Goal: Information Seeking & Learning: Learn about a topic

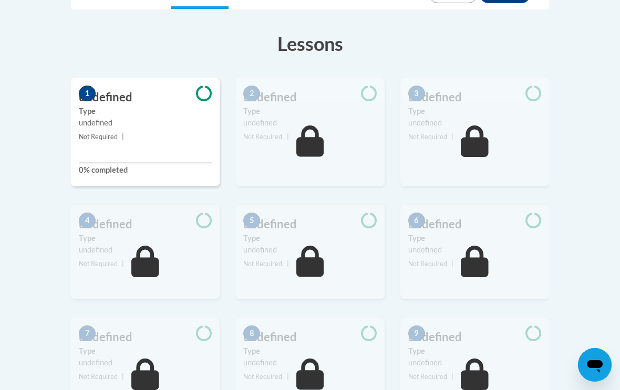
scroll to position [371, 0]
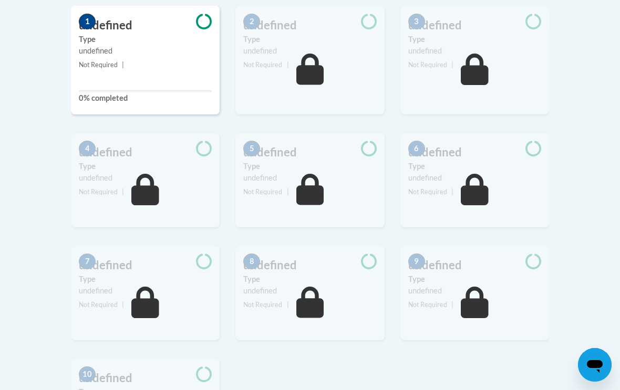
click at [521, 346] on div "9 undefined Type undefined Not Required |" at bounding box center [474, 302] width 164 height 113
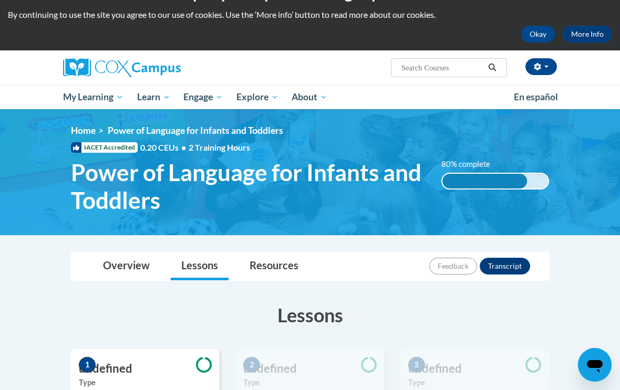
scroll to position [26, 0]
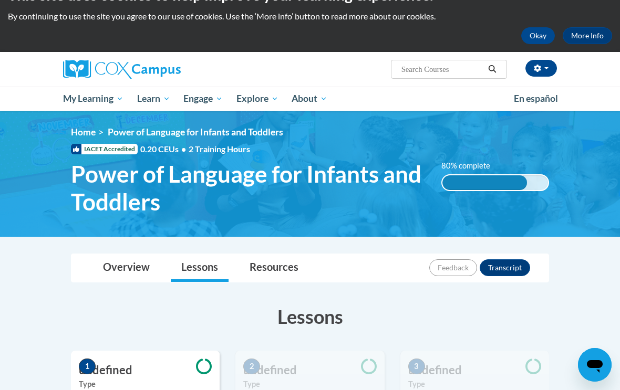
click at [0, 0] on span "My Course Progress" at bounding box center [0, 0] width 0 height 0
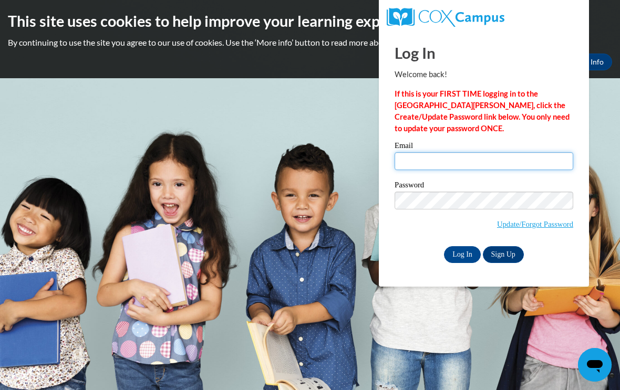
type input "bombcherry7@yahoo.com"
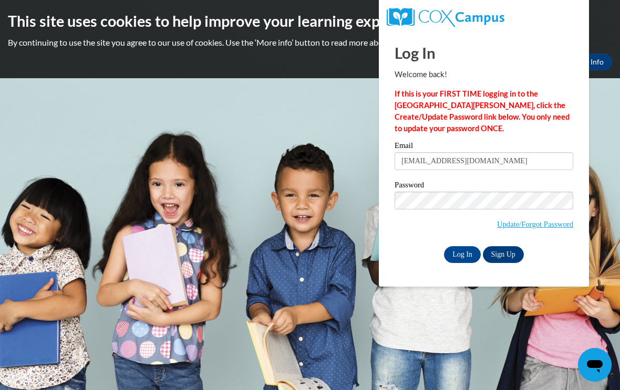
click at [462, 254] on input "Log In" at bounding box center [462, 254] width 37 height 17
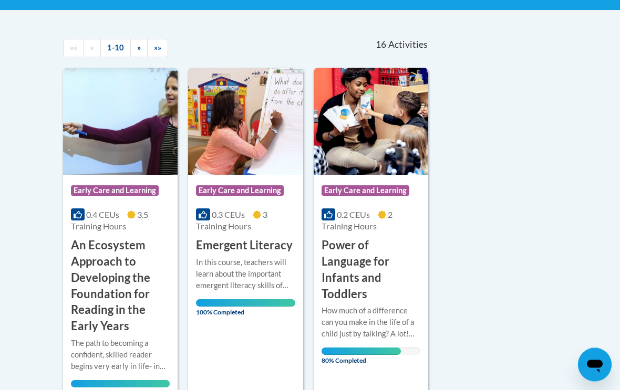
scroll to position [209, 0]
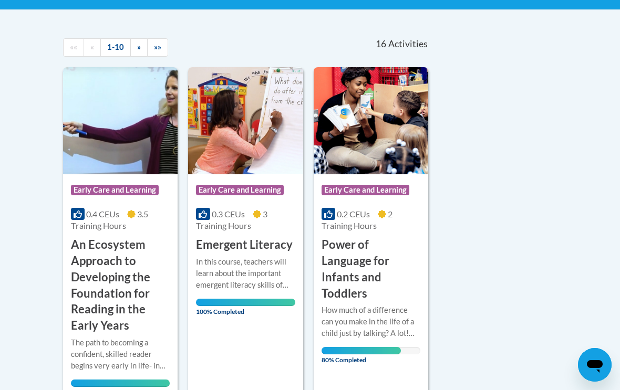
click at [406, 149] on img at bounding box center [370, 120] width 114 height 107
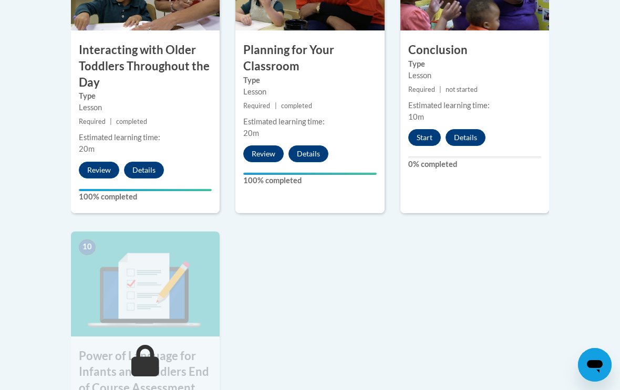
scroll to position [1047, 0]
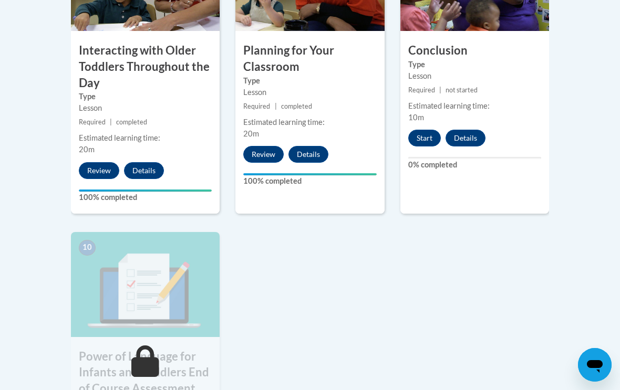
click at [428, 123] on div "9 Conclusion Type Lesson Required | not started Estimated learning time: 10m St…" at bounding box center [474, 70] width 149 height 288
click at [426, 132] on button "Start" at bounding box center [424, 138] width 33 height 17
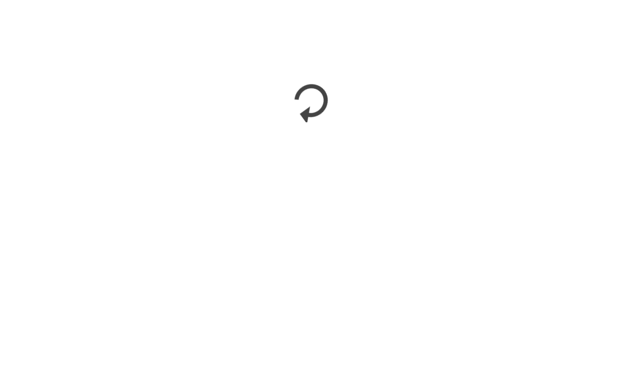
scroll to position [1252, 0]
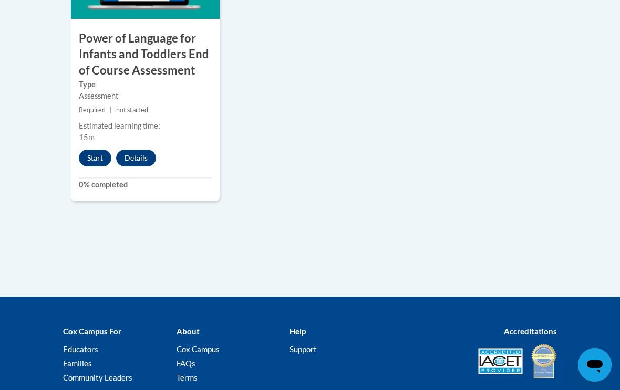
scroll to position [1366, 0]
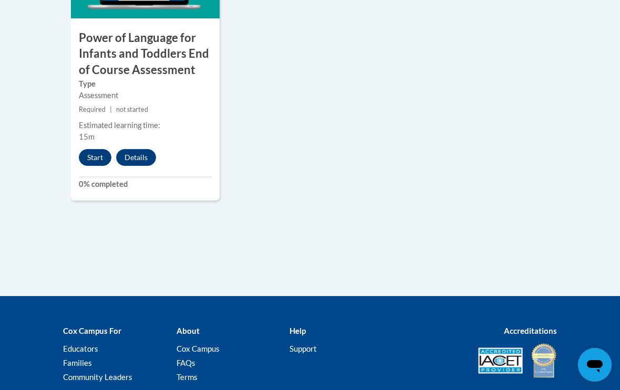
click at [92, 149] on button "Start" at bounding box center [95, 157] width 33 height 17
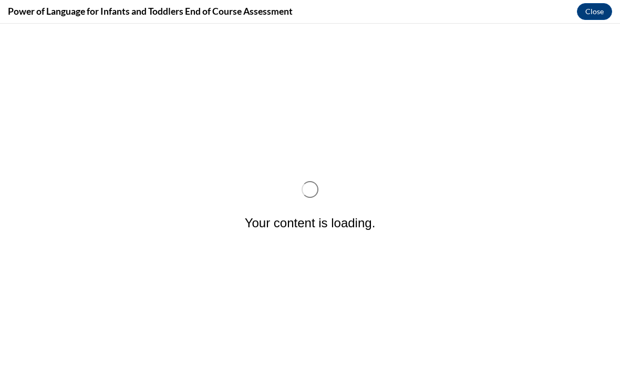
scroll to position [0, 0]
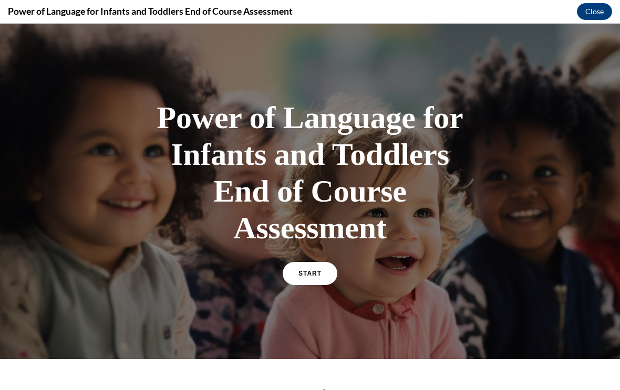
click at [291, 274] on link "START" at bounding box center [309, 273] width 55 height 23
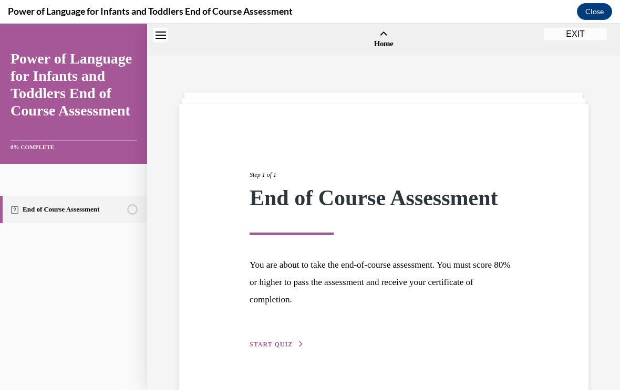
scroll to position [33, 0]
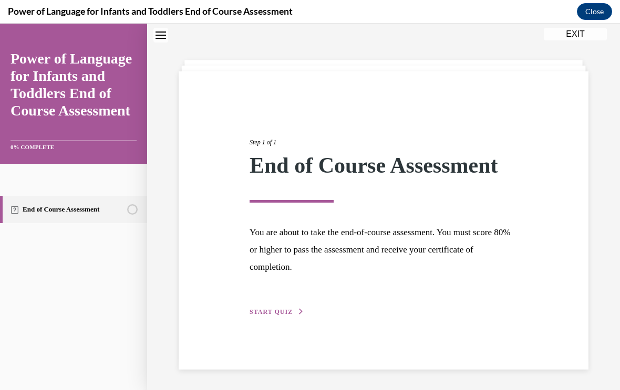
click at [284, 310] on span "START QUIZ" at bounding box center [270, 311] width 43 height 7
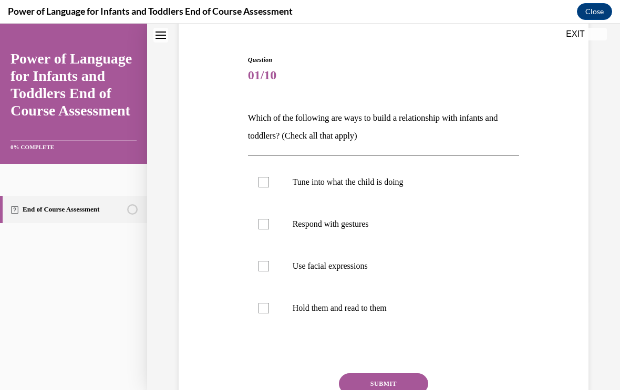
scroll to position [91, 0]
click at [261, 214] on label "Respond with gestures" at bounding box center [383, 224] width 271 height 42
click at [261, 218] on input "Respond with gestures" at bounding box center [263, 223] width 11 height 11
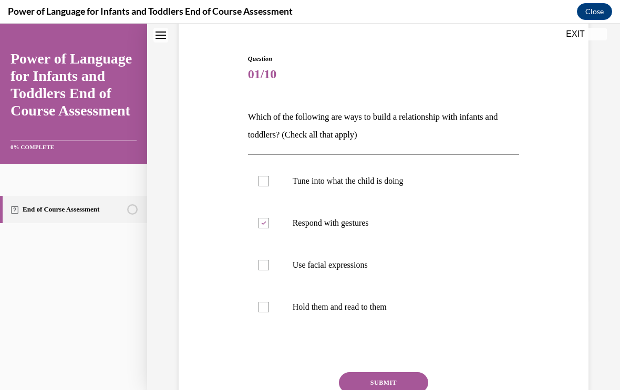
click at [270, 235] on label "Respond with gestures" at bounding box center [383, 223] width 271 height 42
click at [269, 228] on input "Respond with gestures" at bounding box center [263, 223] width 11 height 11
checkbox input "false"
click at [255, 191] on label "Tune into what the child is doing" at bounding box center [383, 181] width 271 height 42
click at [258, 186] on input "Tune into what the child is doing" at bounding box center [263, 181] width 11 height 11
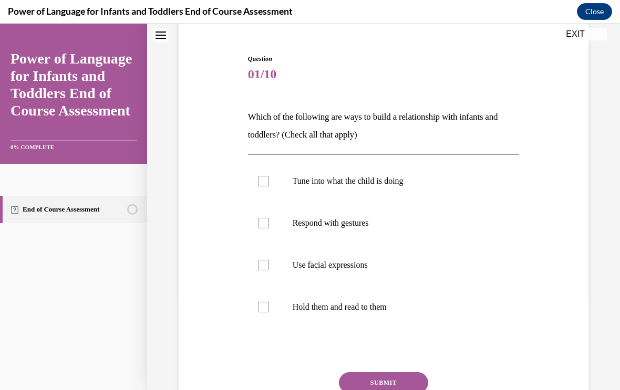
checkbox input "true"
click at [269, 239] on label "Respond with gestures" at bounding box center [383, 223] width 271 height 42
click at [269, 228] on input "Respond with gestures" at bounding box center [263, 223] width 11 height 11
checkbox input "true"
click at [270, 267] on label "Use facial expressions" at bounding box center [383, 265] width 271 height 42
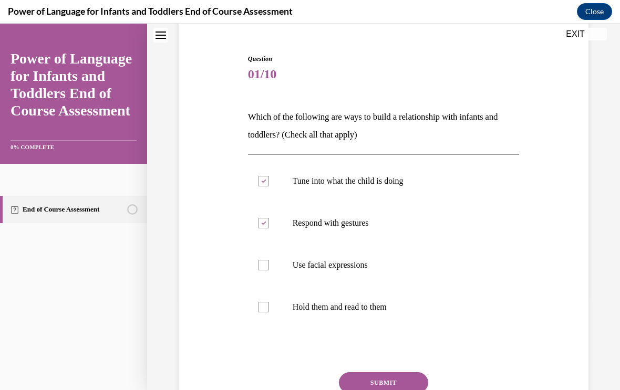
click at [269, 267] on input "Use facial expressions" at bounding box center [263, 265] width 11 height 11
checkbox input "true"
click at [256, 319] on label "Hold them and read to them" at bounding box center [383, 307] width 271 height 42
click at [258, 312] on input "Hold them and read to them" at bounding box center [263, 307] width 11 height 11
checkbox input "true"
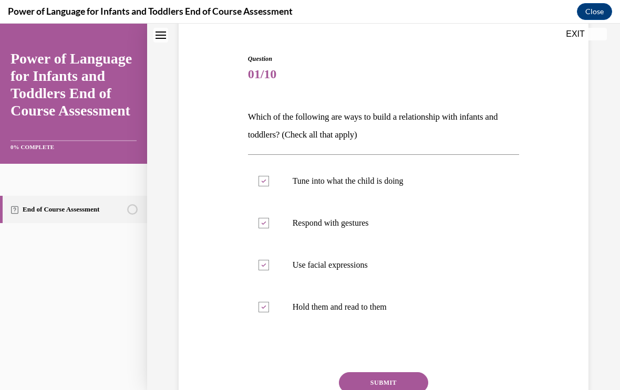
click at [363, 386] on button "SUBMIT" at bounding box center [383, 382] width 89 height 21
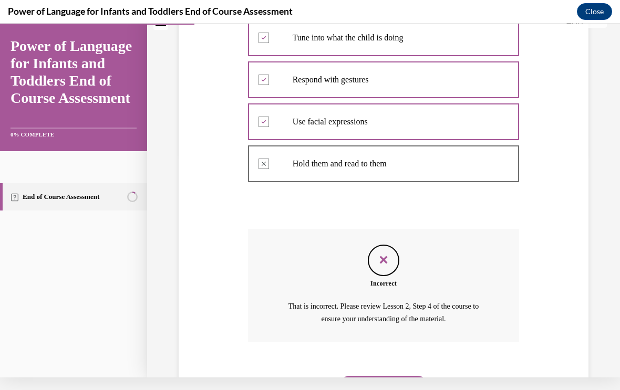
scroll to position [248, 0]
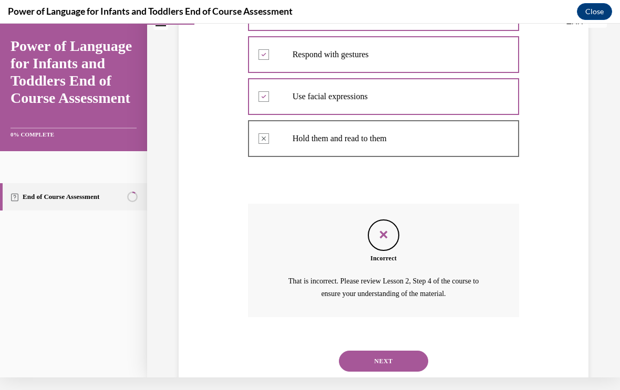
click at [344, 358] on div "NEXT" at bounding box center [383, 361] width 271 height 42
click at [353, 351] on button "NEXT" at bounding box center [383, 361] width 89 height 21
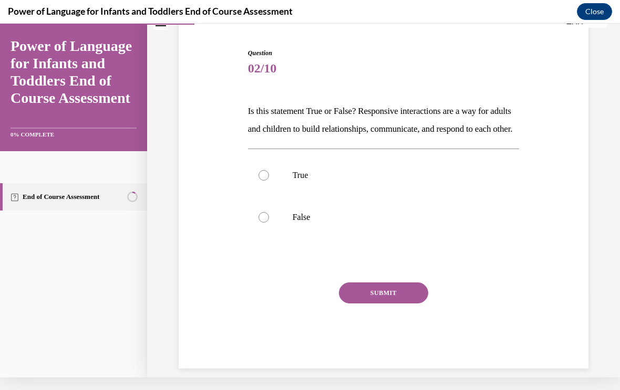
scroll to position [85, 0]
click at [400, 302] on button "SUBMIT" at bounding box center [383, 292] width 89 height 21
click at [366, 196] on label "True" at bounding box center [383, 175] width 271 height 42
click at [269, 181] on input "True" at bounding box center [263, 175] width 11 height 11
radio input "true"
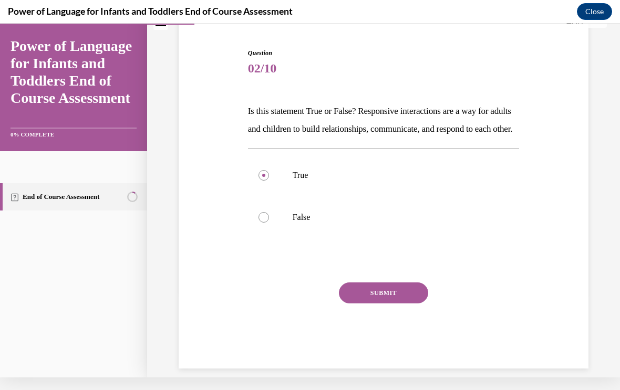
click at [405, 303] on button "SUBMIT" at bounding box center [383, 292] width 89 height 21
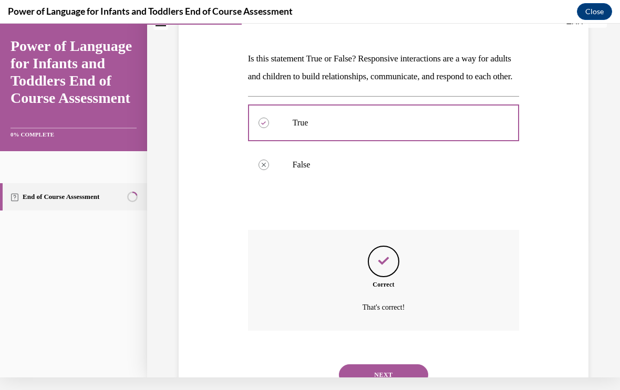
scroll to position [170, 0]
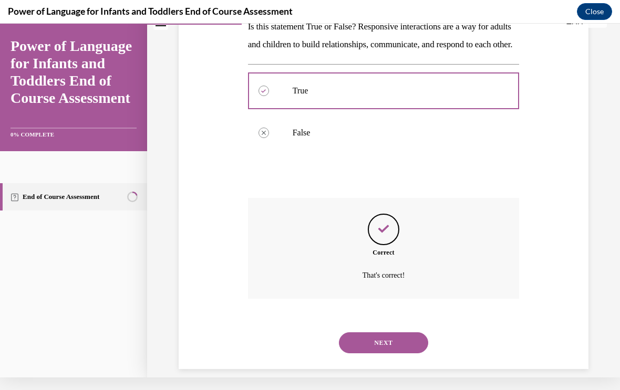
click at [416, 348] on button "NEXT" at bounding box center [383, 342] width 89 height 21
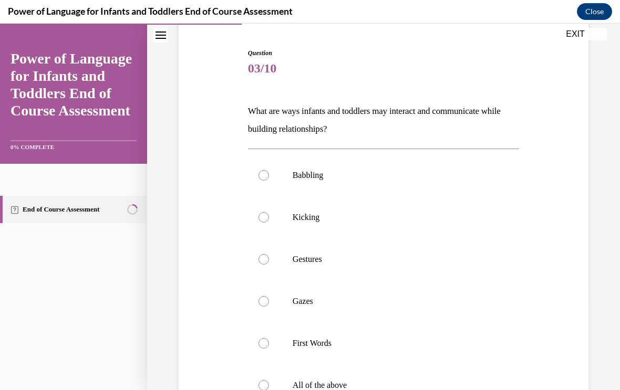
scroll to position [98, 0]
click at [518, 200] on label "Kicking" at bounding box center [383, 217] width 271 height 42
click at [269, 212] on input "Kicking" at bounding box center [263, 217] width 11 height 11
radio input "true"
click at [516, 171] on label "Babbling" at bounding box center [383, 175] width 271 height 42
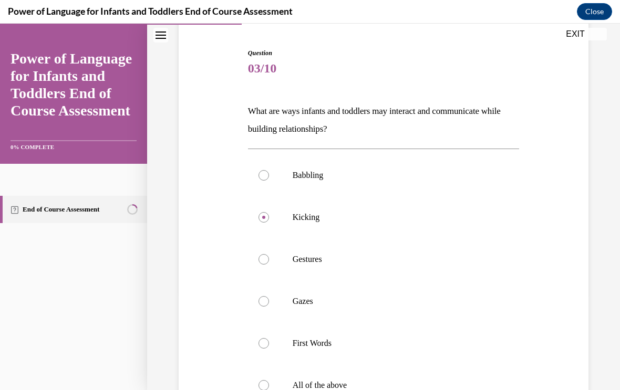
click at [269, 171] on input "Babbling" at bounding box center [263, 175] width 11 height 11
radio input "true"
click at [498, 279] on label "Gestures" at bounding box center [383, 259] width 271 height 42
click at [269, 265] on input "Gestures" at bounding box center [263, 259] width 11 height 11
radio input "true"
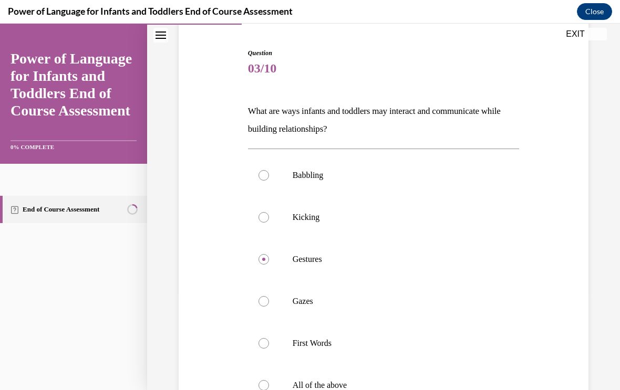
click at [496, 348] on label "First Words" at bounding box center [383, 343] width 271 height 42
click at [269, 348] on input "First Words" at bounding box center [263, 343] width 11 height 11
radio input "true"
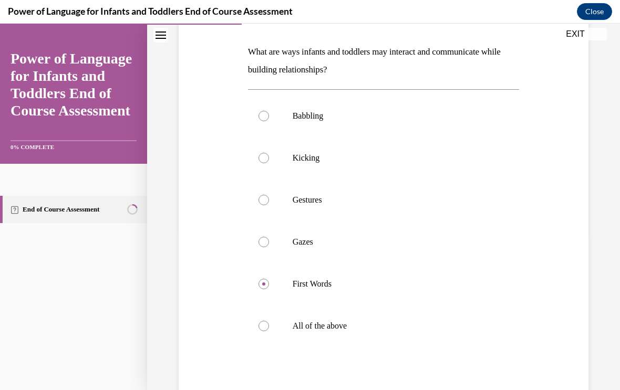
scroll to position [158, 0]
click at [375, 334] on label "All of the above" at bounding box center [383, 326] width 271 height 42
click at [269, 331] on input "All of the above" at bounding box center [263, 325] width 11 height 11
radio input "true"
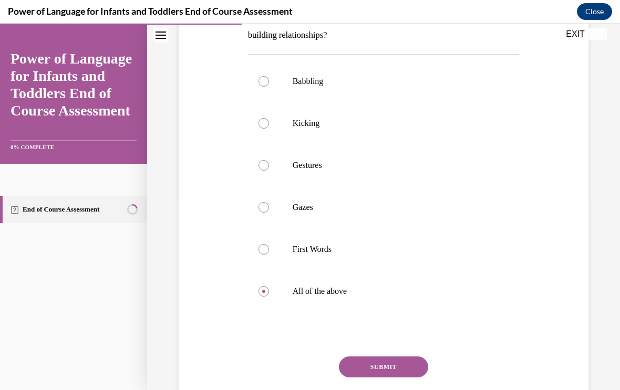
click at [415, 371] on button "SUBMIT" at bounding box center [383, 367] width 89 height 21
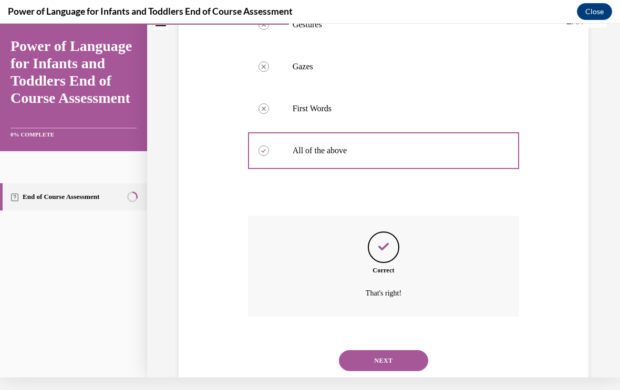
scroll to position [320, 0]
click at [405, 350] on button "NEXT" at bounding box center [383, 360] width 89 height 21
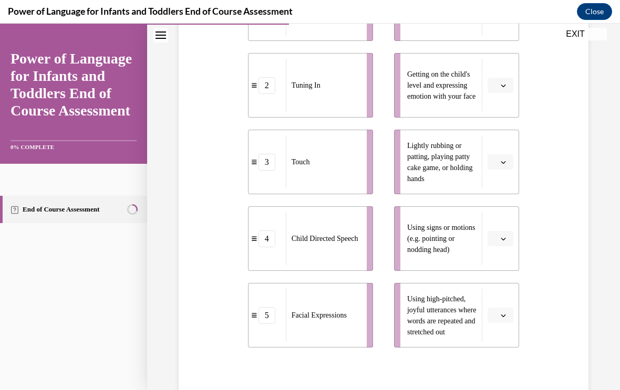
scroll to position [278, 0]
click at [506, 41] on li "Paying attention to all attempts a child makes" at bounding box center [456, 8] width 125 height 65
click at [508, 41] on li "Paying attention to all attempts a child makes" at bounding box center [456, 8] width 125 height 65
click at [515, 40] on li "Paying attention to all attempts a child makes" at bounding box center [456, 8] width 125 height 65
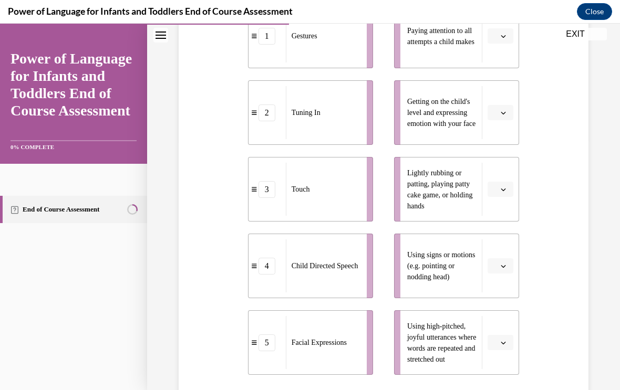
scroll to position [251, 0]
click at [505, 68] on li "Paying attention to all attempts a child makes" at bounding box center [456, 35] width 125 height 65
click at [511, 44] on button "button" at bounding box center [500, 36] width 26 height 16
click at [511, 104] on div "1" at bounding box center [499, 97] width 26 height 21
click at [518, 127] on li "Getting on the child's level and expressing emotion with your face" at bounding box center [456, 112] width 125 height 65
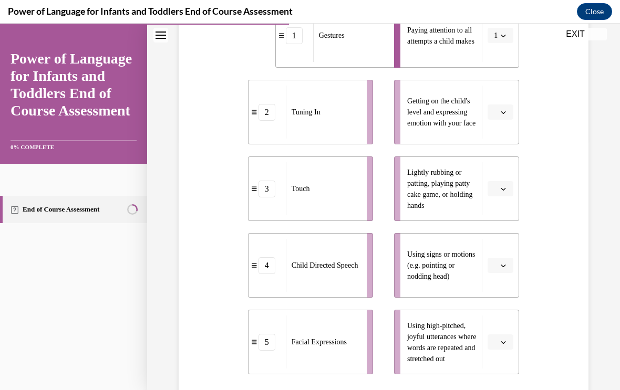
click at [512, 120] on button "button" at bounding box center [500, 112] width 26 height 16
click at [511, 214] on div "3" at bounding box center [499, 216] width 26 height 21
click at [512, 274] on button "button" at bounding box center [500, 266] width 26 height 16
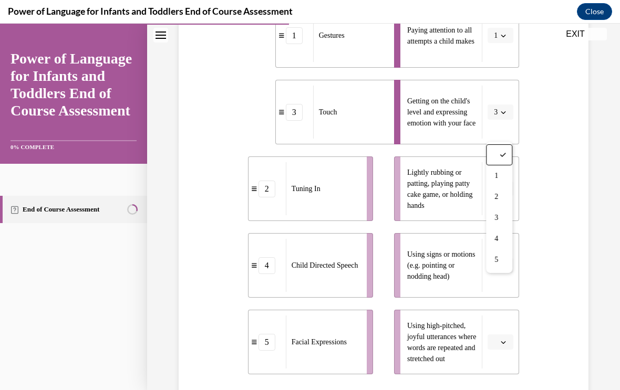
click at [513, 265] on li "Using signs or motions (e.g. pointing or nodding head)" at bounding box center [456, 265] width 125 height 65
click at [512, 197] on button "button" at bounding box center [500, 189] width 26 height 16
click at [507, 289] on div "3" at bounding box center [499, 292] width 26 height 21
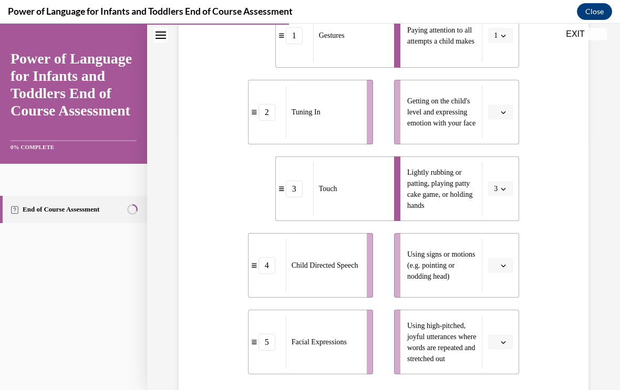
click at [509, 120] on button "button" at bounding box center [500, 112] width 26 height 16
click at [513, 197] on button "3" at bounding box center [500, 189] width 26 height 16
click at [508, 120] on button "button" at bounding box center [500, 112] width 26 height 16
click at [511, 258] on div "5" at bounding box center [499, 258] width 26 height 21
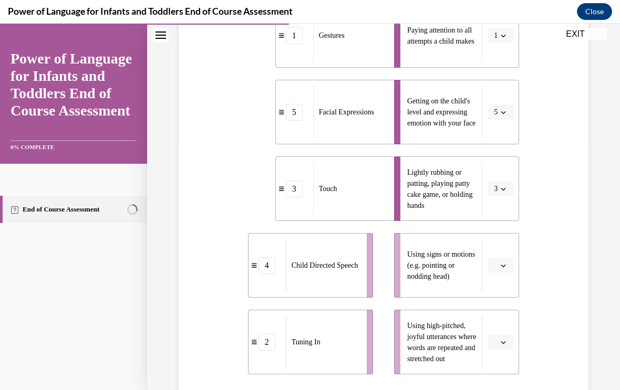
click at [521, 292] on div "Question 04/10 Please match each example with the correct element of responsive…" at bounding box center [383, 192] width 277 height 626
click at [512, 274] on button "button" at bounding box center [500, 266] width 26 height 16
click at [511, 221] on div "3" at bounding box center [499, 217] width 26 height 21
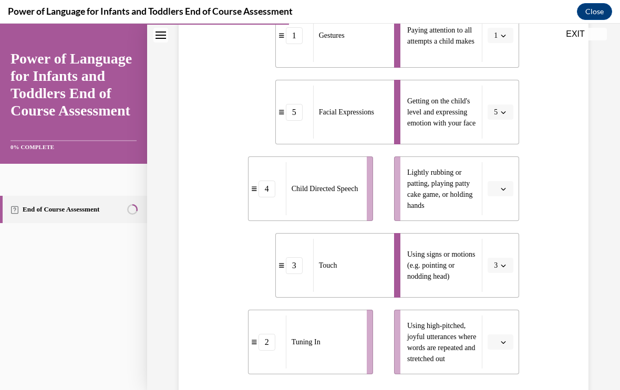
click at [516, 351] on li "Using high-pitched, joyful utterances where words are repeated and stretched out" at bounding box center [456, 342] width 125 height 65
click at [517, 357] on li "Using high-pitched, joyful utterances where words are repeated and stretched out" at bounding box center [456, 342] width 125 height 65
click at [511, 350] on button "button" at bounding box center [500, 342] width 26 height 16
click at [510, 273] on div "2" at bounding box center [499, 273] width 26 height 21
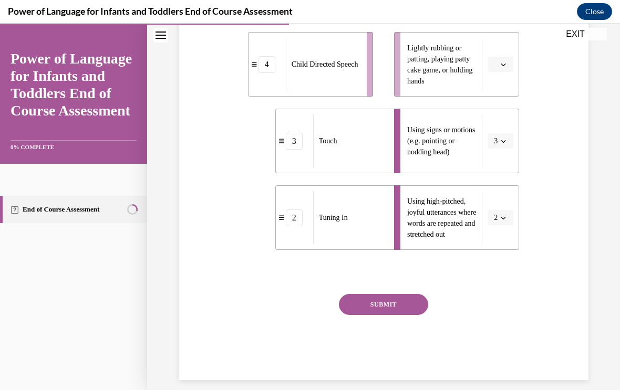
scroll to position [375, 0]
click at [407, 316] on button "SUBMIT" at bounding box center [383, 305] width 89 height 21
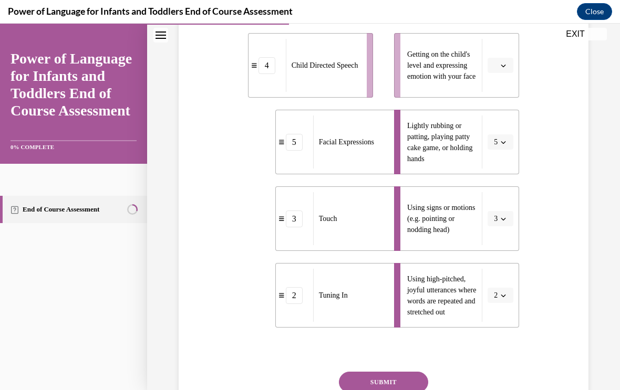
scroll to position [297, 0]
click at [512, 305] on button "3" at bounding box center [500, 297] width 26 height 16
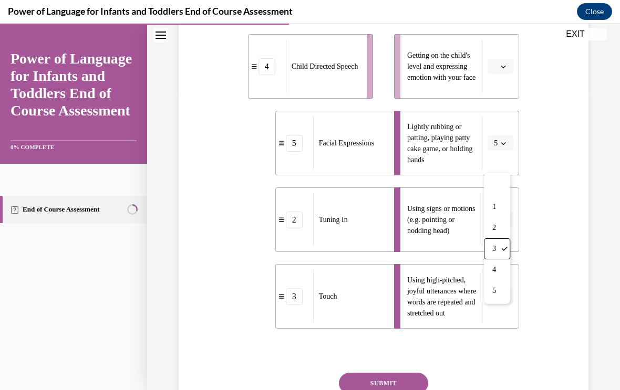
click at [508, 258] on div "3" at bounding box center [497, 248] width 26 height 21
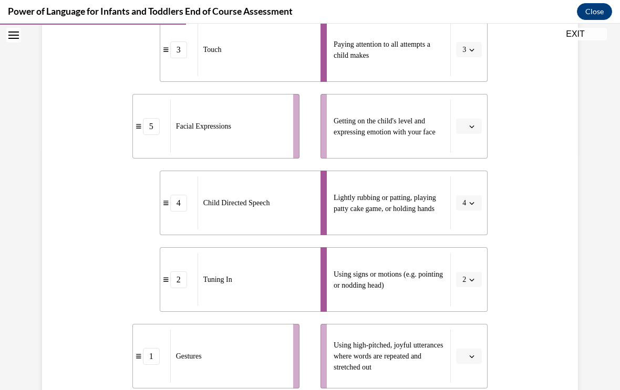
scroll to position [237, 0]
click at [469, 134] on button "button" at bounding box center [469, 127] width 26 height 16
click at [480, 192] on div "2" at bounding box center [467, 192] width 26 height 21
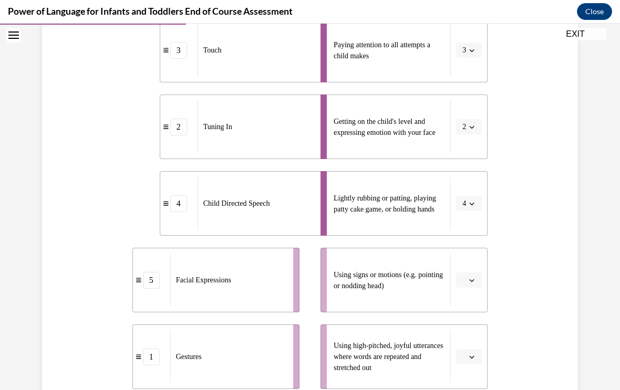
click at [480, 133] on button "2" at bounding box center [469, 127] width 26 height 16
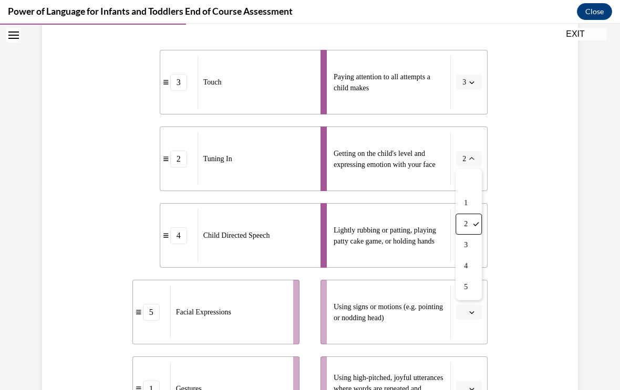
scroll to position [205, 0]
click at [478, 203] on div "1" at bounding box center [468, 203] width 26 height 21
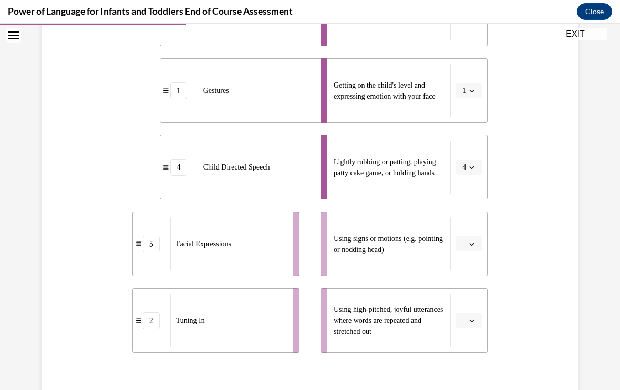
scroll to position [273, 0]
click at [469, 250] on button "button" at bounding box center [469, 244] width 26 height 16
click at [476, 375] on div "5" at bounding box center [467, 372] width 26 height 21
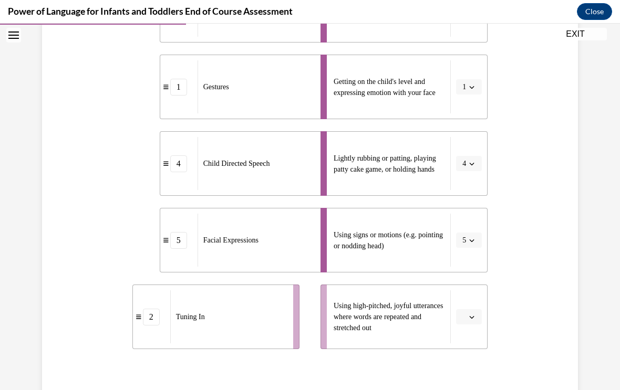
scroll to position [280, 0]
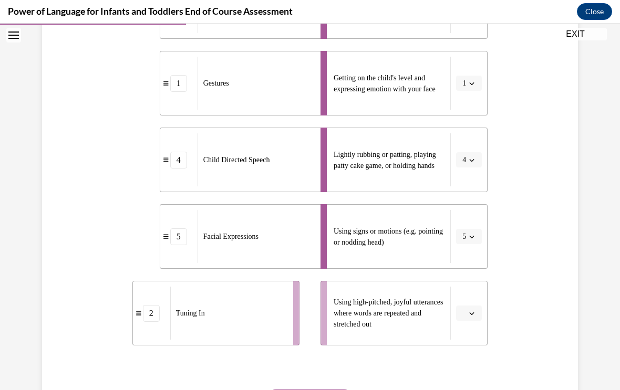
click at [479, 315] on button "button" at bounding box center [469, 314] width 26 height 16
click at [475, 232] on div "2" at bounding box center [467, 226] width 26 height 21
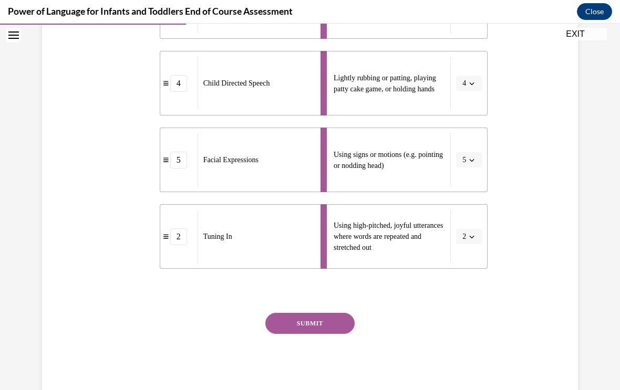
click at [345, 323] on button "SUBMIT" at bounding box center [309, 323] width 89 height 21
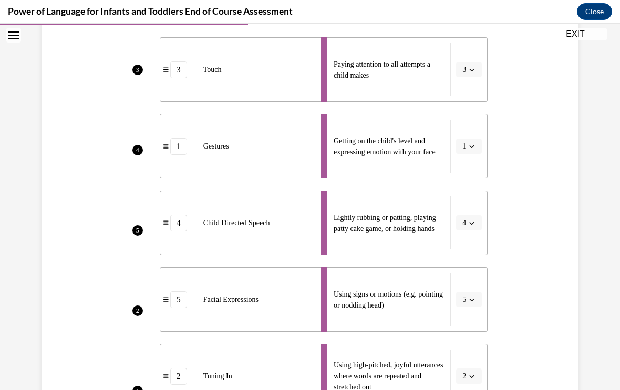
scroll to position [218, 0]
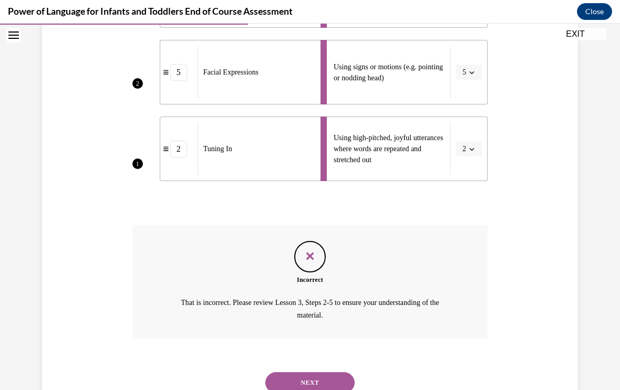
click at [337, 379] on button "NEXT" at bounding box center [309, 382] width 89 height 21
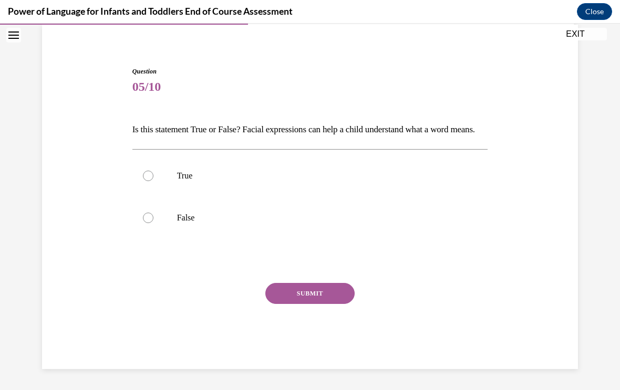
scroll to position [67, 0]
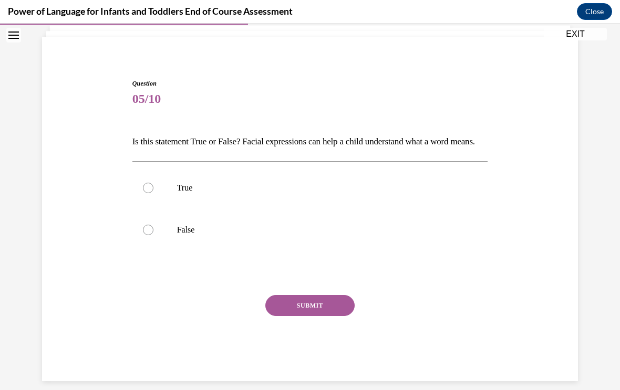
click at [435, 209] on label "True" at bounding box center [309, 188] width 355 height 42
click at [153, 193] on input "True" at bounding box center [148, 188] width 11 height 11
radio input "true"
click at [344, 316] on button "SUBMIT" at bounding box center [309, 305] width 89 height 21
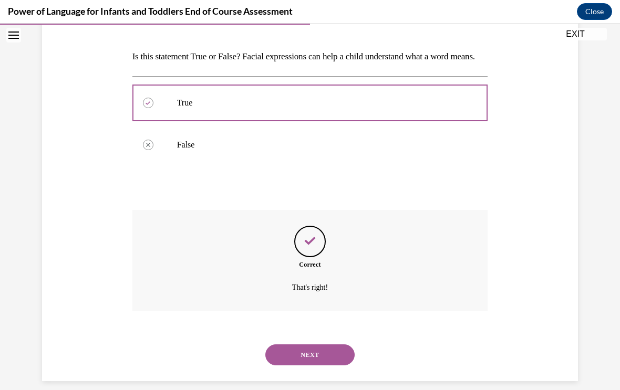
scroll to position [152, 0]
click at [344, 363] on button "NEXT" at bounding box center [309, 355] width 89 height 21
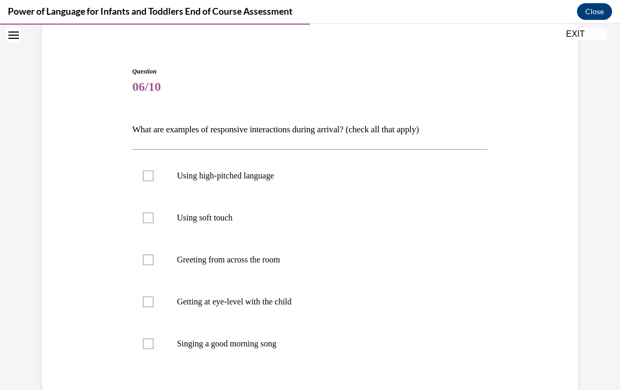
scroll to position [90, 0]
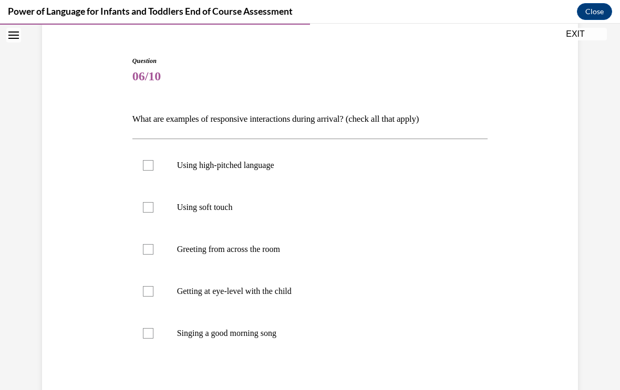
click at [274, 155] on label "Using high-pitched language" at bounding box center [309, 165] width 355 height 42
click at [153, 160] on input "Using high-pitched language" at bounding box center [148, 165] width 11 height 11
checkbox input "true"
click at [260, 248] on p "Greeting from across the room" at bounding box center [319, 249] width 285 height 11
click at [153, 248] on input "Greeting from across the room" at bounding box center [148, 249] width 11 height 11
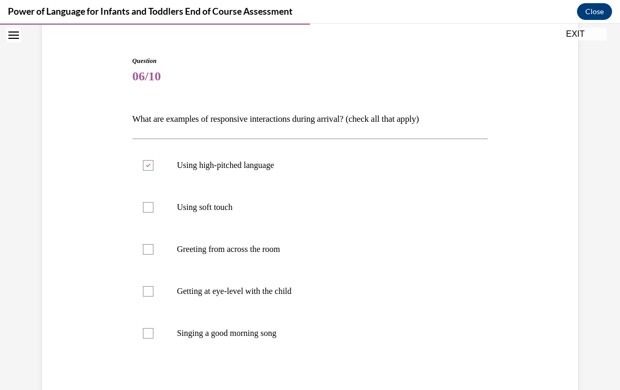
checkbox input "true"
click at [266, 309] on label "Getting at eye-level with the child" at bounding box center [309, 291] width 355 height 42
click at [153, 297] on input "Getting at eye-level with the child" at bounding box center [148, 291] width 11 height 11
checkbox input "true"
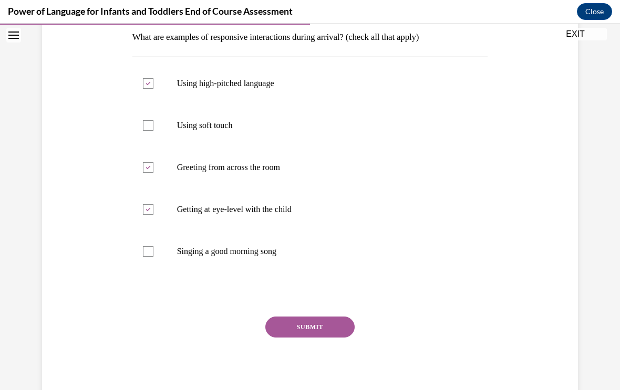
click at [331, 330] on button "SUBMIT" at bounding box center [309, 327] width 89 height 21
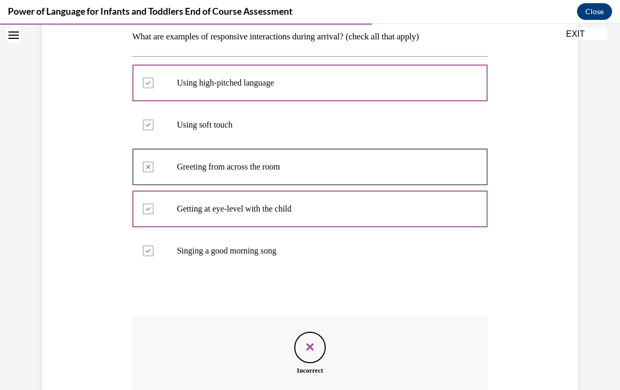
scroll to position [172, 0]
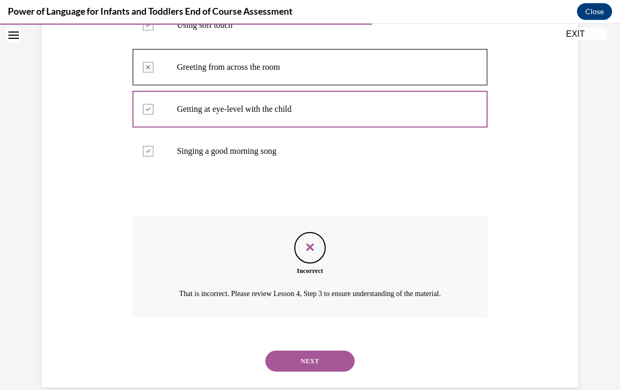
click at [333, 364] on button "NEXT" at bounding box center [309, 361] width 89 height 21
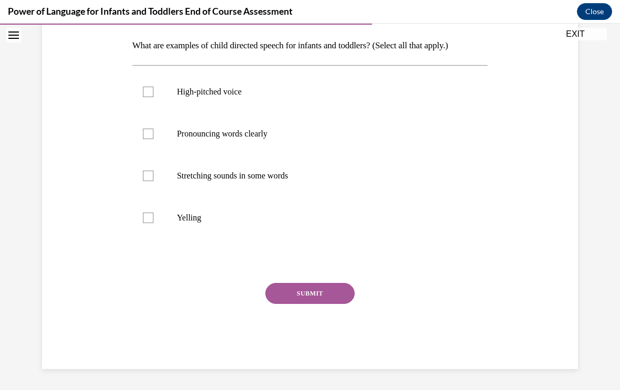
scroll to position [117, 0]
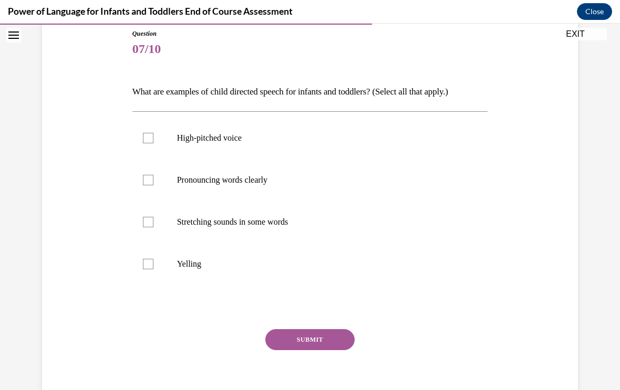
click at [243, 230] on label "Stretching sounds in some words" at bounding box center [309, 222] width 355 height 42
click at [153, 227] on input "Stretching sounds in some words" at bounding box center [148, 222] width 11 height 11
checkbox input "true"
click at [331, 324] on div "Question 07/10 What are examples of child directed speech for infants and toddl…" at bounding box center [309, 222] width 355 height 386
click at [347, 330] on button "SUBMIT" at bounding box center [309, 339] width 89 height 21
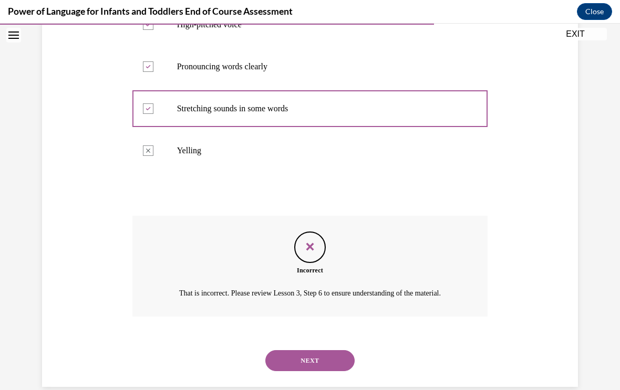
scroll to position [230, 0]
click at [329, 366] on button "NEXT" at bounding box center [309, 361] width 89 height 21
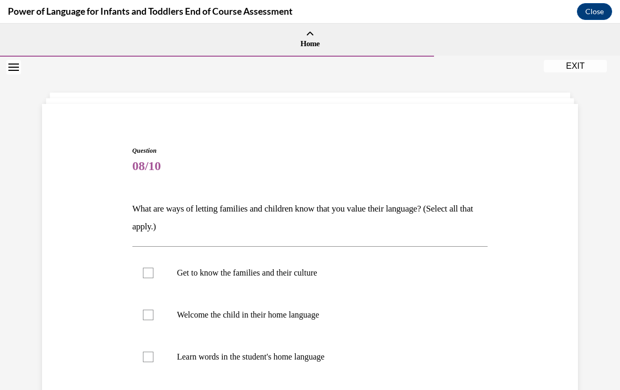
scroll to position [49, 0]
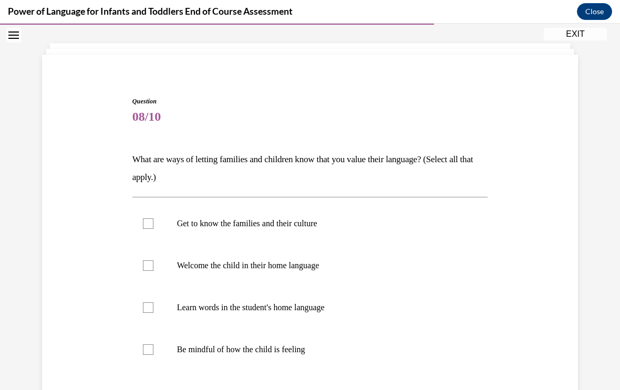
click at [308, 317] on label "Learn words in the student's home language" at bounding box center [309, 308] width 355 height 42
click at [153, 313] on input "Learn words in the student's home language" at bounding box center [148, 307] width 11 height 11
checkbox input "true"
click at [311, 280] on label "Welcome the child in their home language" at bounding box center [309, 266] width 355 height 42
click at [153, 271] on input "Welcome the child in their home language" at bounding box center [148, 265] width 11 height 11
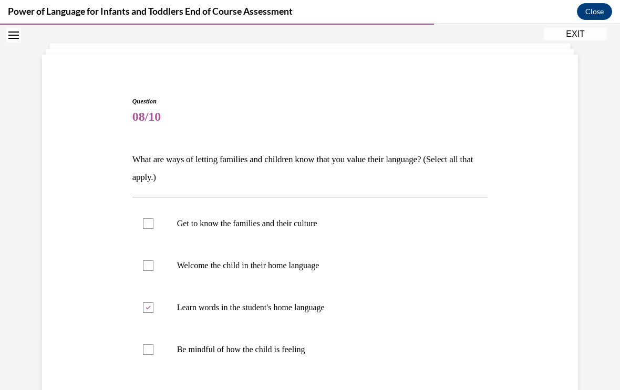
checkbox input "true"
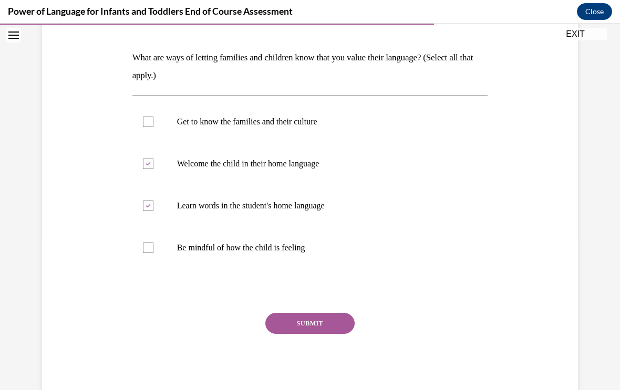
click at [344, 329] on button "SUBMIT" at bounding box center [309, 323] width 89 height 21
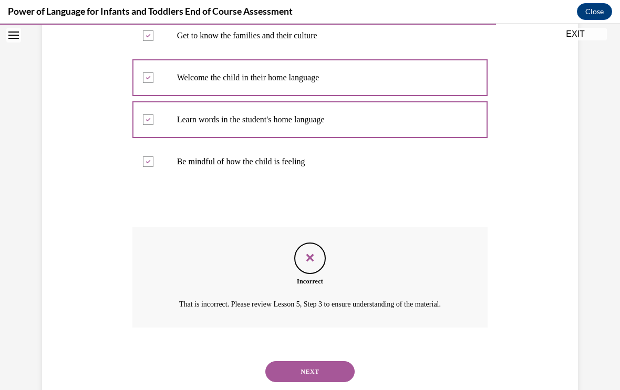
scroll to position [248, 0]
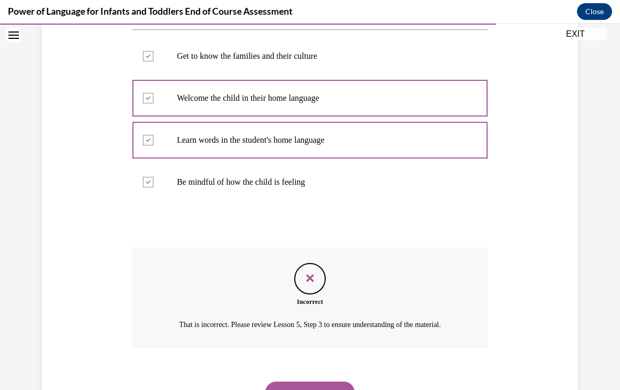
click at [332, 384] on button "NEXT" at bounding box center [309, 392] width 89 height 21
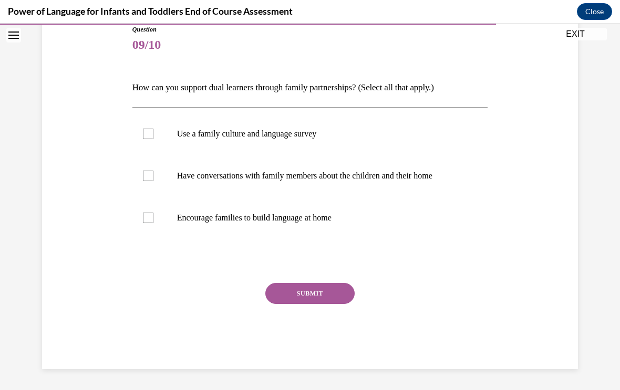
scroll to position [91, 0]
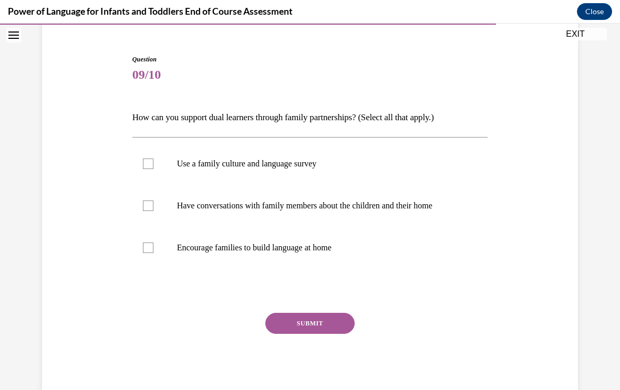
click at [244, 163] on p "Use a family culture and language survey" at bounding box center [319, 164] width 285 height 11
click at [153, 163] on input "Use a family culture and language survey" at bounding box center [148, 164] width 11 height 11
checkbox input "true"
click at [287, 321] on button "SUBMIT" at bounding box center [309, 323] width 89 height 21
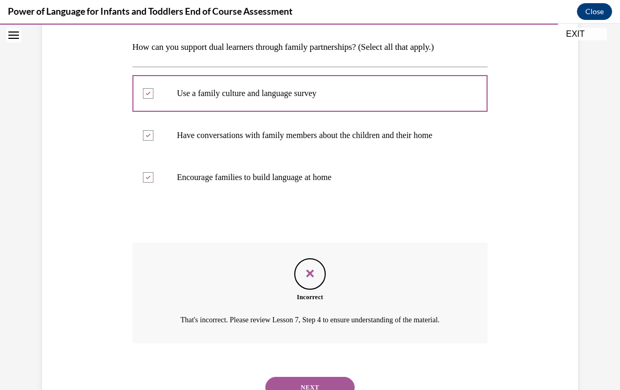
scroll to position [162, 0]
click at [345, 382] on button "NEXT" at bounding box center [309, 387] width 89 height 21
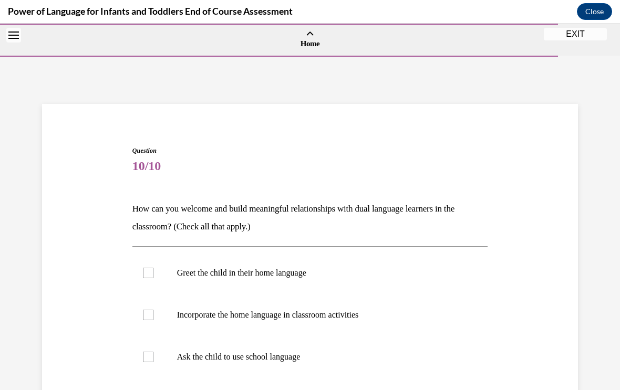
scroll to position [43, 0]
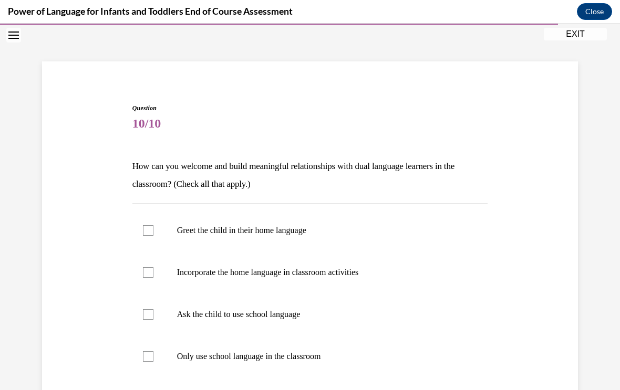
click at [334, 280] on label "Incorporate the home language in classroom activities" at bounding box center [309, 272] width 355 height 42
click at [153, 278] on input "Incorporate the home language in classroom activities" at bounding box center [148, 272] width 11 height 11
checkbox input "true"
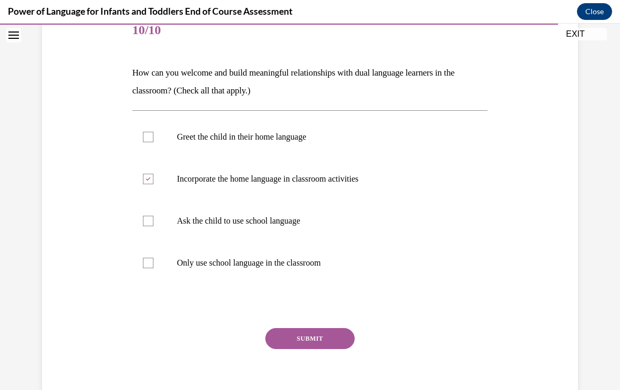
click at [331, 336] on button "SUBMIT" at bounding box center [309, 338] width 89 height 21
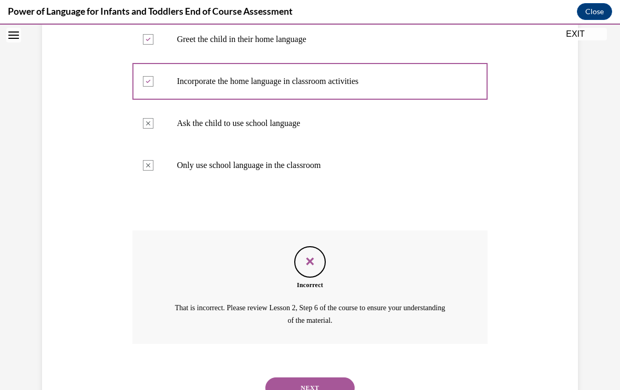
scroll to position [233, 0]
click at [337, 384] on button "NEXT" at bounding box center [309, 388] width 89 height 21
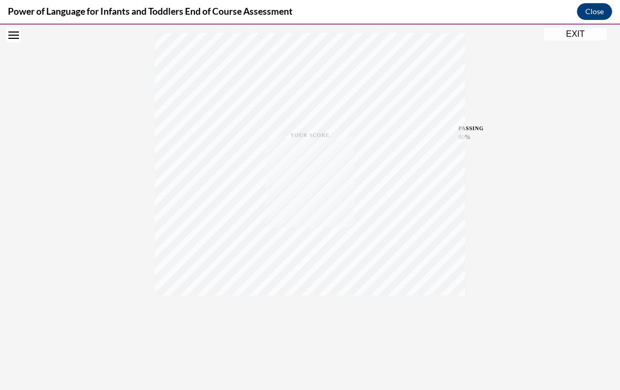
scroll to position [0, 0]
click at [323, 336] on div "TAKE AGAIN" at bounding box center [309, 336] width 37 height 25
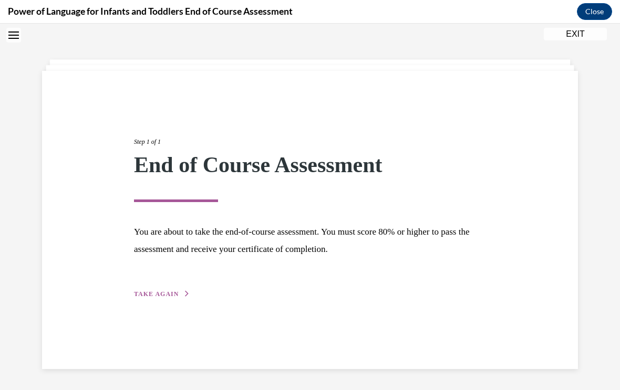
scroll to position [33, 0]
click at [181, 290] on button "TAKE AGAIN" at bounding box center [162, 293] width 56 height 9
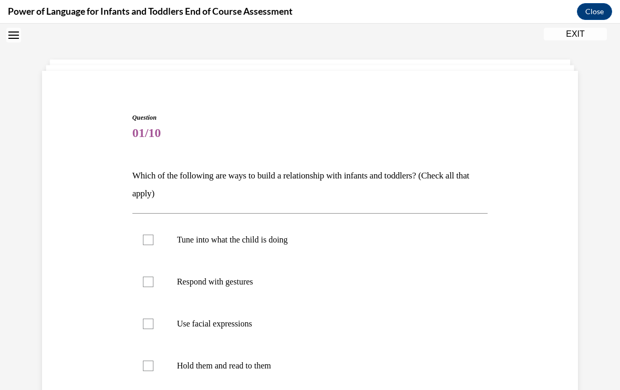
click at [251, 249] on label "Tune into what the child is doing" at bounding box center [309, 240] width 355 height 42
click at [153, 245] on input "Tune into what the child is doing" at bounding box center [148, 240] width 11 height 11
checkbox input "true"
click at [243, 293] on label "Respond with gestures" at bounding box center [309, 282] width 355 height 42
click at [153, 287] on input "Respond with gestures" at bounding box center [148, 282] width 11 height 11
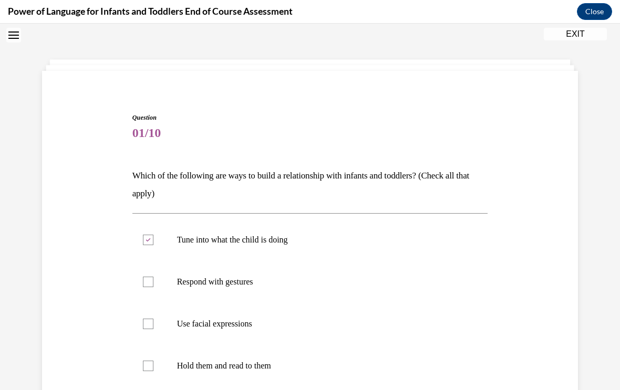
checkbox input "true"
click at [240, 329] on p "Use facial expressions" at bounding box center [319, 324] width 285 height 11
click at [153, 329] on input "Use facial expressions" at bounding box center [148, 324] width 11 height 11
checkbox input "true"
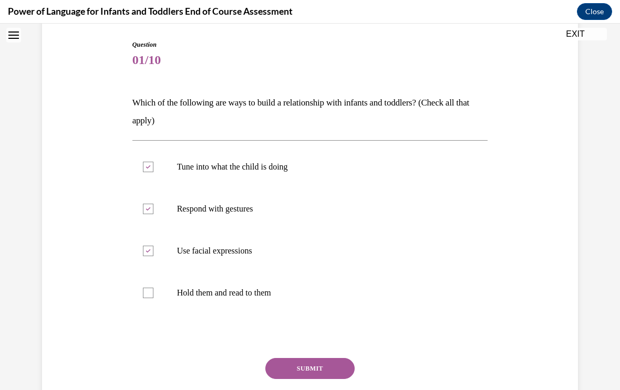
click at [322, 369] on button "SUBMIT" at bounding box center [309, 368] width 89 height 21
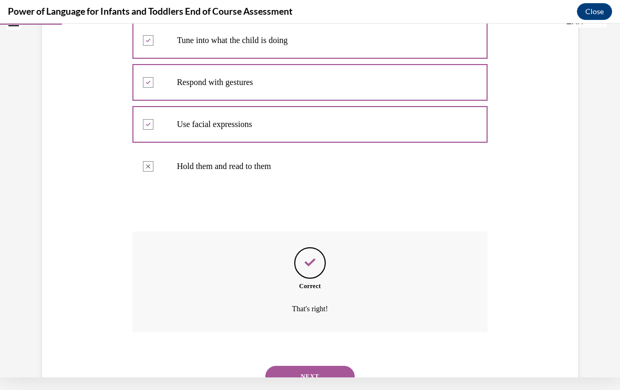
scroll to position [236, 0]
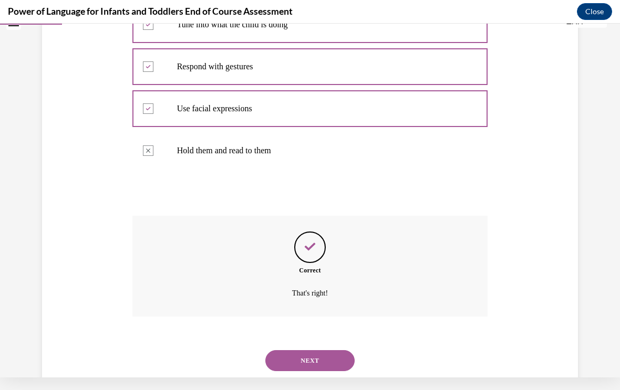
click at [345, 351] on button "NEXT" at bounding box center [309, 360] width 89 height 21
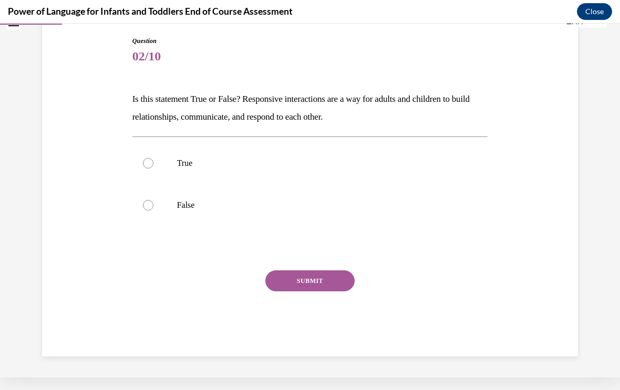
scroll to position [67, 0]
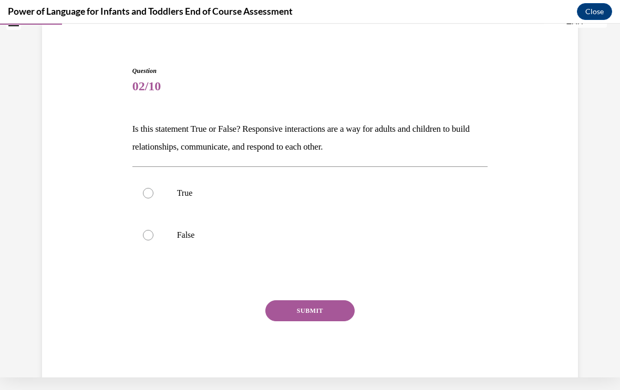
click at [257, 201] on label "True" at bounding box center [309, 193] width 355 height 42
click at [153, 198] on input "True" at bounding box center [148, 193] width 11 height 11
radio input "true"
click at [303, 308] on button "SUBMIT" at bounding box center [309, 310] width 89 height 21
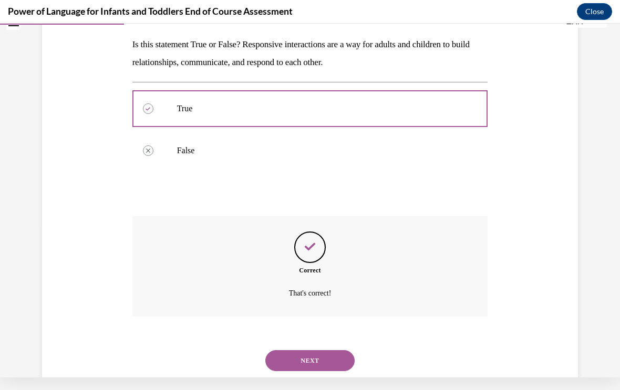
scroll to position [149, 0]
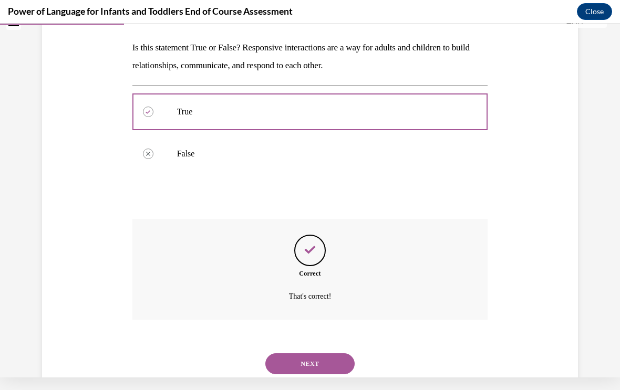
click at [339, 353] on button "NEXT" at bounding box center [309, 363] width 89 height 21
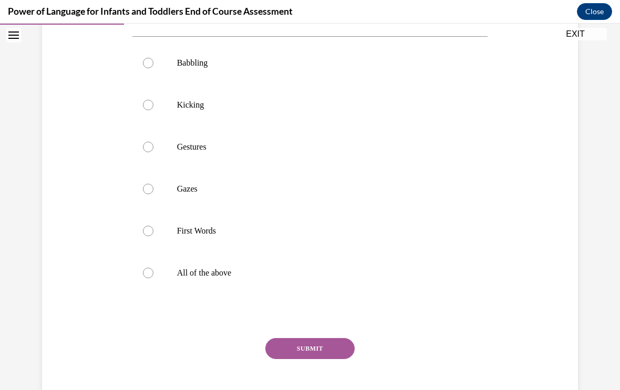
scroll to position [192, 0]
click at [222, 294] on label "All of the above" at bounding box center [309, 273] width 355 height 42
click at [153, 278] on input "All of the above" at bounding box center [148, 273] width 11 height 11
radio input "true"
click at [345, 359] on button "SUBMIT" at bounding box center [309, 348] width 89 height 21
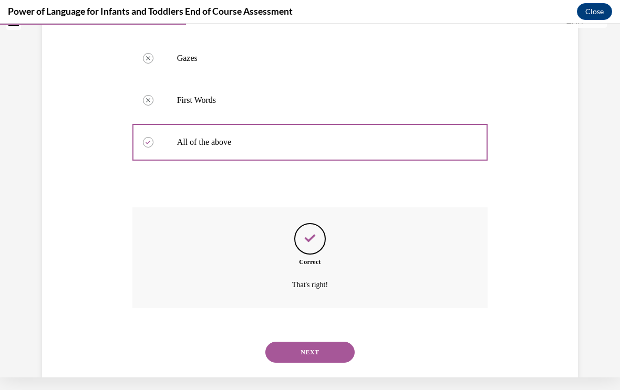
scroll to position [320, 0]
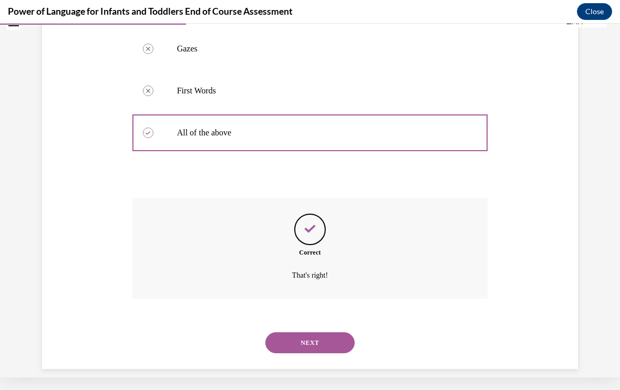
click at [340, 353] on button "NEXT" at bounding box center [309, 342] width 89 height 21
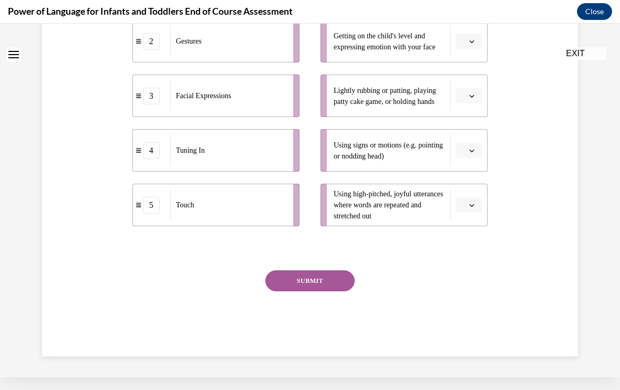
scroll to position [0, 0]
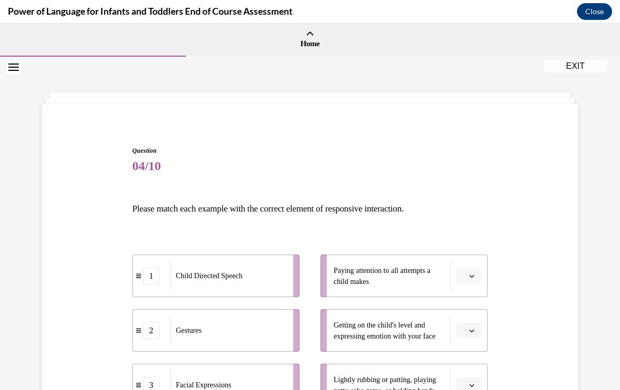
click at [477, 277] on button "button" at bounding box center [469, 276] width 26 height 16
click at [481, 215] on p "Please match each example with the correct element of responsive interaction." at bounding box center [309, 209] width 355 height 18
click at [479, 280] on button "button" at bounding box center [469, 276] width 26 height 16
click at [475, 215] on div "3" at bounding box center [467, 210] width 26 height 21
click at [478, 328] on button "button" at bounding box center [469, 331] width 26 height 16
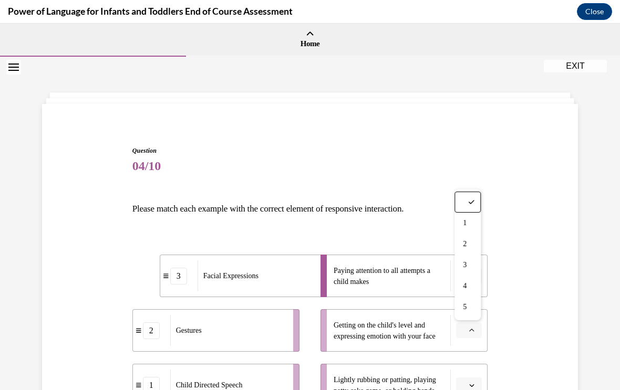
click at [476, 284] on div "4" at bounding box center [467, 286] width 26 height 21
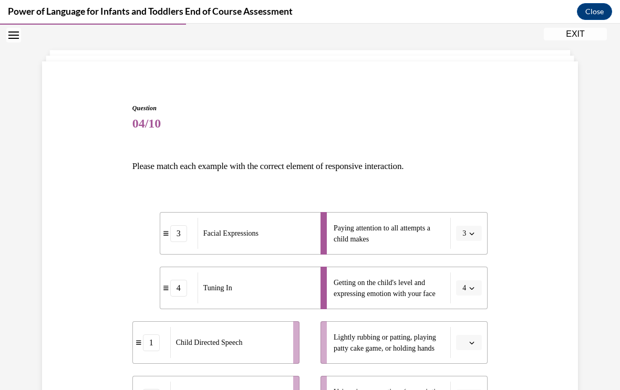
click at [478, 347] on button "button" at bounding box center [469, 343] width 26 height 16
click at [477, 317] on div "5" at bounding box center [467, 319] width 26 height 21
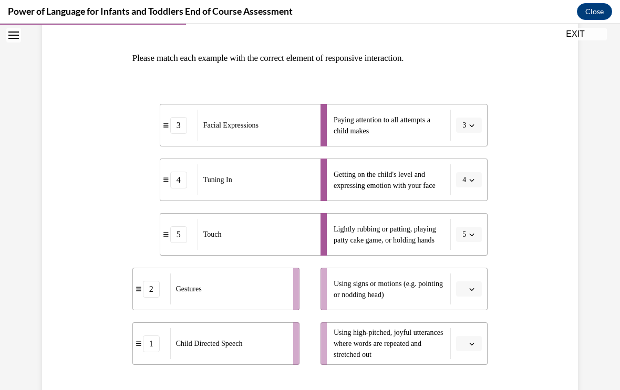
scroll to position [155, 0]
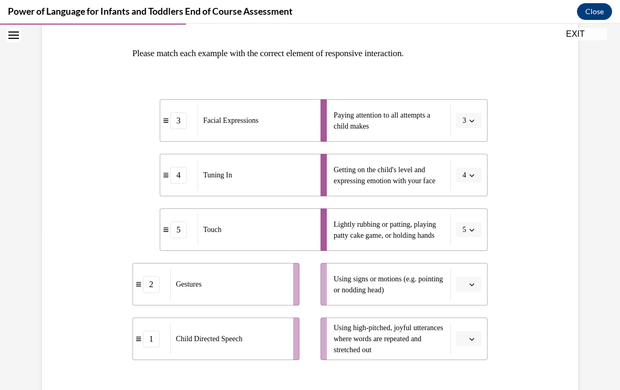
click at [478, 290] on button "button" at bounding box center [469, 285] width 26 height 16
click at [481, 206] on ul "Paying attention to all attempts a child makes 3 Getting on the child's level a…" at bounding box center [398, 229] width 177 height 261
click at [474, 288] on span "button" at bounding box center [471, 284] width 7 height 7
click at [475, 203] on div "2" at bounding box center [467, 197] width 26 height 21
click at [477, 339] on button "button" at bounding box center [469, 339] width 26 height 16
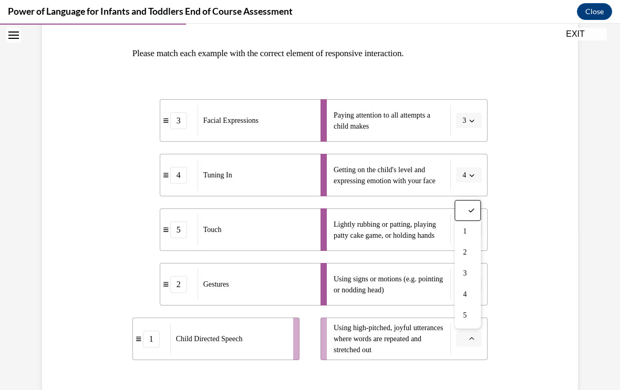
click at [476, 234] on div "1" at bounding box center [467, 231] width 26 height 21
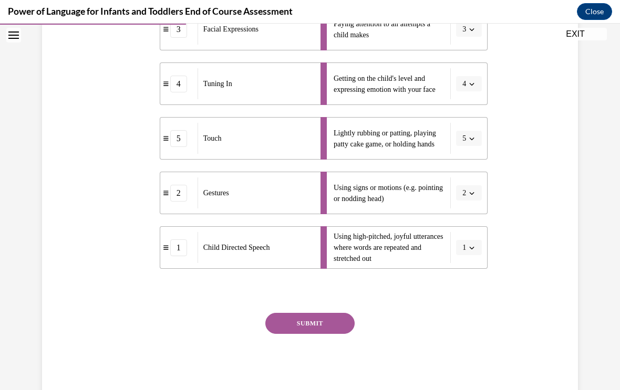
click at [332, 330] on button "SUBMIT" at bounding box center [309, 323] width 89 height 21
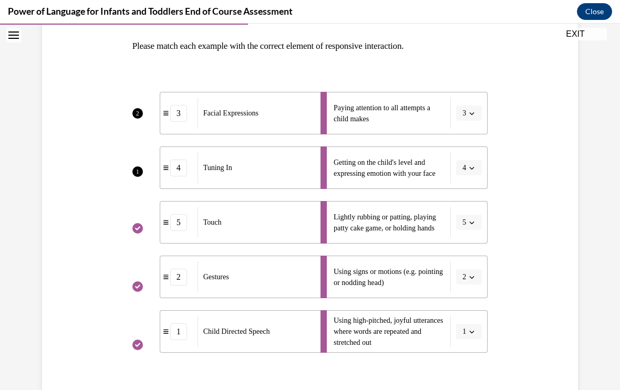
scroll to position [164, 0]
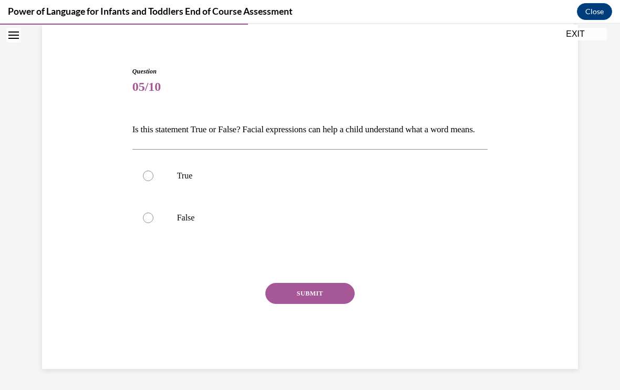
scroll to position [67, 0]
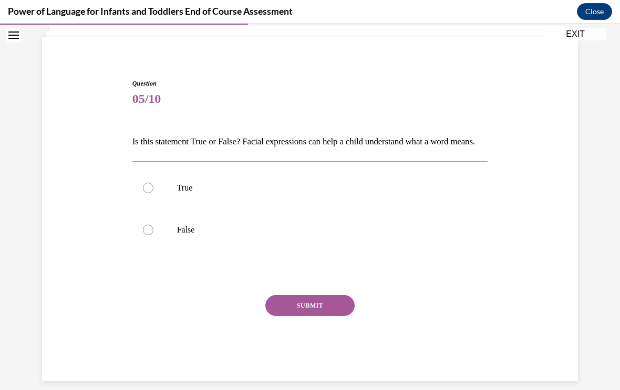
click at [218, 209] on label "True" at bounding box center [309, 188] width 355 height 42
click at [153, 193] on input "True" at bounding box center [148, 188] width 11 height 11
radio input "true"
click at [328, 339] on div "SUBMIT" at bounding box center [309, 321] width 355 height 53
click at [342, 316] on button "SUBMIT" at bounding box center [309, 305] width 89 height 21
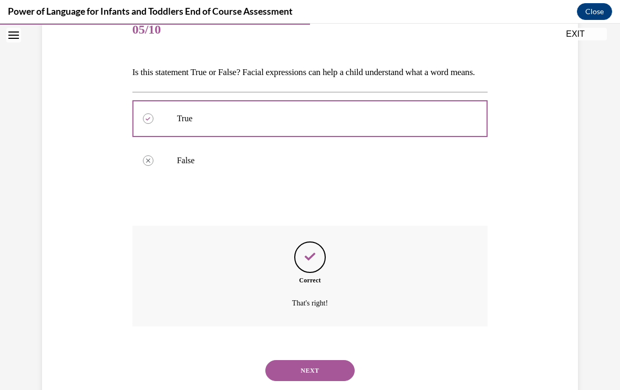
scroll to position [152, 0]
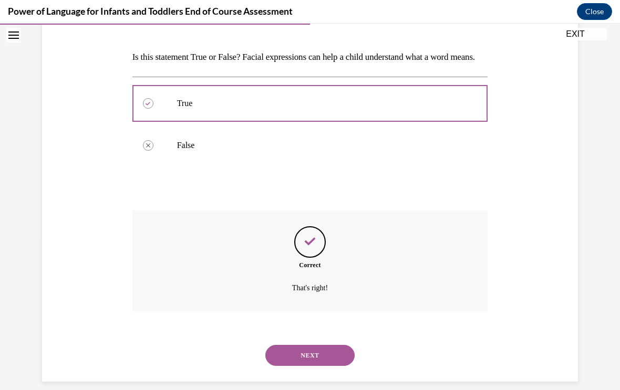
click at [321, 365] on button "NEXT" at bounding box center [309, 355] width 89 height 21
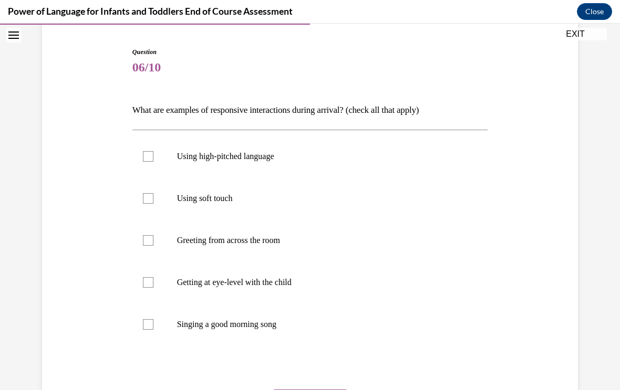
scroll to position [99, 0]
click at [273, 170] on label "Using high-pitched language" at bounding box center [309, 156] width 355 height 42
click at [153, 162] on input "Using high-pitched language" at bounding box center [148, 156] width 11 height 11
checkbox input "true"
click at [246, 217] on label "Using soft touch" at bounding box center [309, 198] width 355 height 42
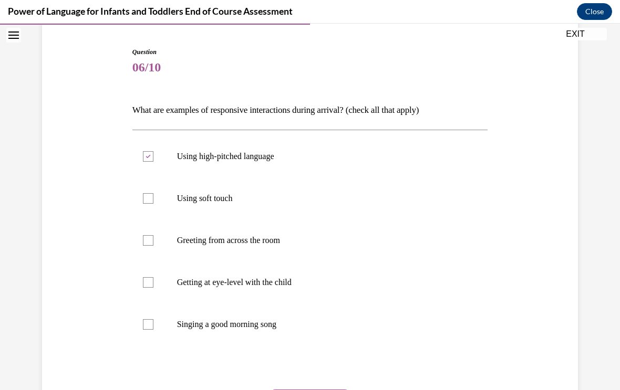
click at [153, 204] on input "Using soft touch" at bounding box center [148, 198] width 11 height 11
checkbox input "true"
click at [260, 248] on label "Greeting from across the room" at bounding box center [309, 240] width 355 height 42
click at [153, 246] on input "Greeting from across the room" at bounding box center [148, 240] width 11 height 11
checkbox input "true"
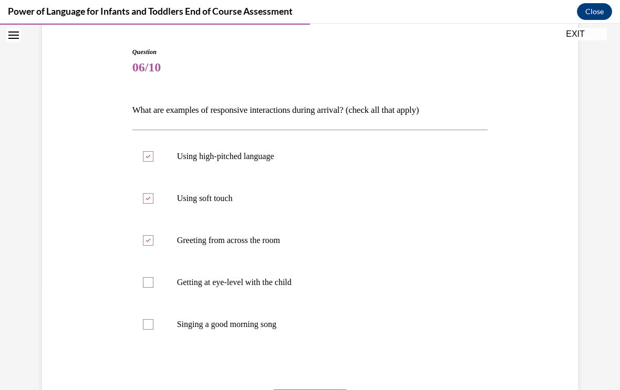
click at [234, 294] on label "Getting at eye-level with the child" at bounding box center [309, 282] width 355 height 42
click at [153, 288] on input "Getting at eye-level with the child" at bounding box center [148, 282] width 11 height 11
checkbox input "true"
click at [218, 336] on label "Singing a good morning song" at bounding box center [309, 324] width 355 height 42
click at [153, 330] on input "Singing a good morning song" at bounding box center [148, 324] width 11 height 11
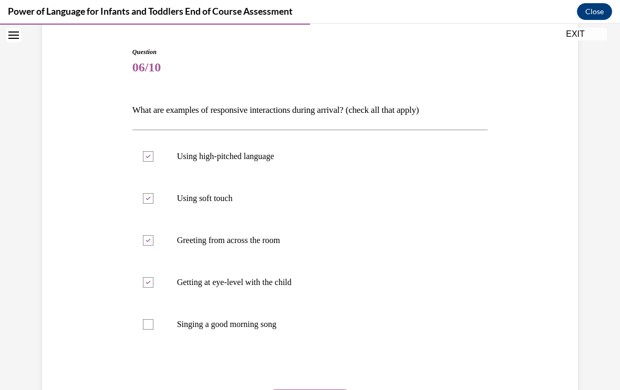
checkbox input "true"
click at [266, 252] on label "Greeting from across the room" at bounding box center [309, 240] width 355 height 42
click at [153, 246] on input "Greeting from across the room" at bounding box center [148, 240] width 11 height 11
checkbox input "false"
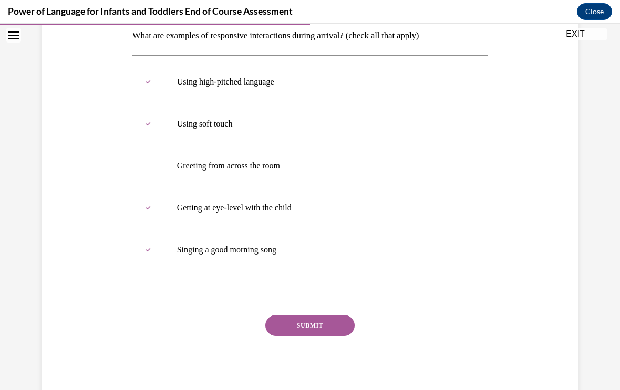
click at [324, 327] on button "SUBMIT" at bounding box center [309, 325] width 89 height 21
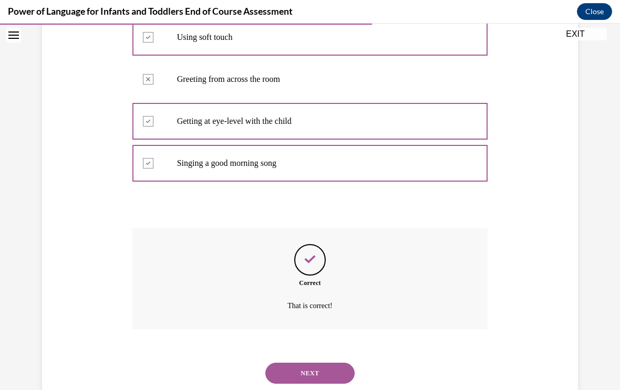
click at [329, 363] on button "NEXT" at bounding box center [309, 373] width 89 height 21
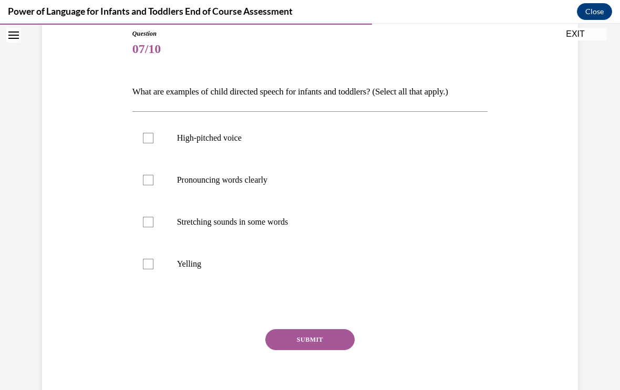
click at [268, 146] on label "High-pitched voice" at bounding box center [309, 138] width 355 height 42
click at [153, 143] on input "High-pitched voice" at bounding box center [148, 138] width 11 height 11
checkbox input "true"
click at [247, 187] on label "Pronouncing words clearly" at bounding box center [309, 180] width 355 height 42
click at [153, 185] on input "Pronouncing words clearly" at bounding box center [148, 180] width 11 height 11
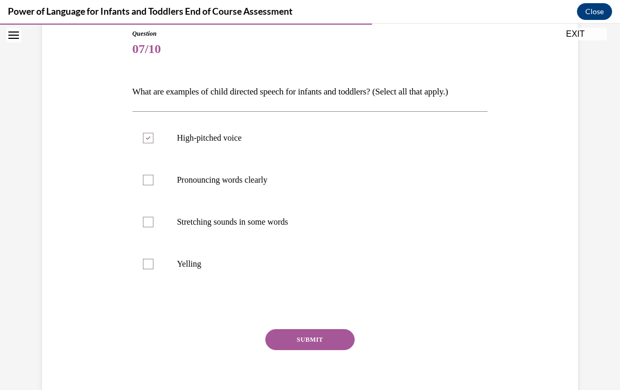
checkbox input "true"
click at [246, 235] on label "Stretching sounds in some words" at bounding box center [309, 222] width 355 height 42
click at [153, 227] on input "Stretching sounds in some words" at bounding box center [148, 222] width 11 height 11
checkbox input "true"
click at [318, 349] on button "SUBMIT" at bounding box center [309, 339] width 89 height 21
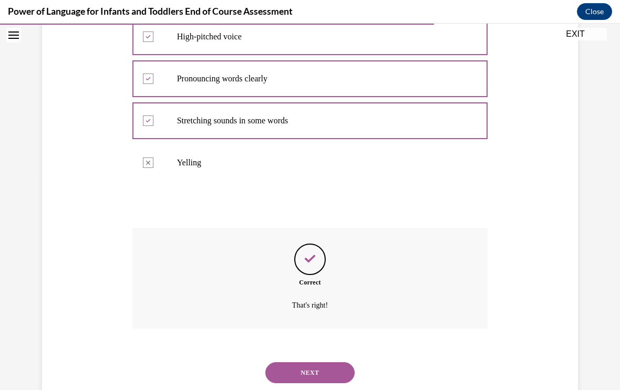
scroll to position [218, 0]
click at [326, 363] on button "NEXT" at bounding box center [309, 373] width 89 height 21
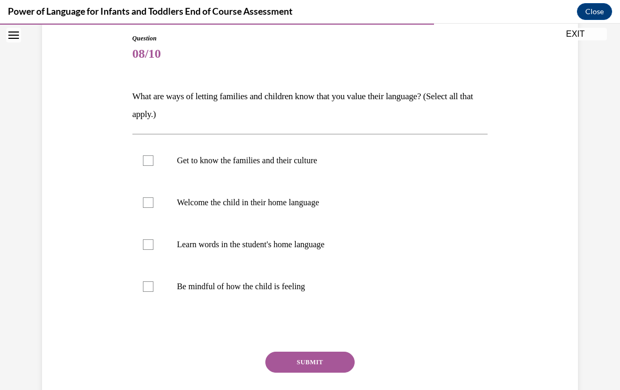
scroll to position [113, 0]
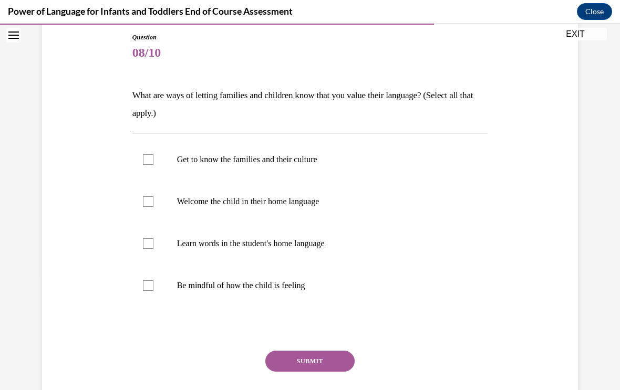
click at [287, 180] on label "Get to know the families and their culture" at bounding box center [309, 160] width 355 height 42
click at [153, 165] on input "Get to know the families and their culture" at bounding box center [148, 159] width 11 height 11
checkbox input "true"
click at [285, 216] on label "Welcome the child in their home language" at bounding box center [309, 202] width 355 height 42
click at [153, 207] on input "Welcome the child in their home language" at bounding box center [148, 201] width 11 height 11
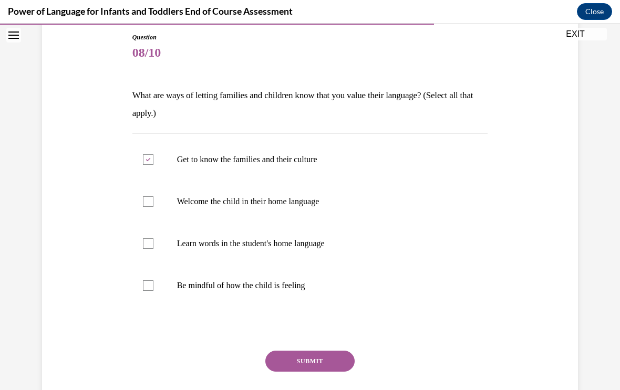
checkbox input "true"
click at [264, 248] on p "Learn words in the student's home language" at bounding box center [319, 243] width 285 height 11
click at [153, 248] on input "Learn words in the student's home language" at bounding box center [148, 243] width 11 height 11
checkbox input "true"
click at [235, 297] on label "Be mindful of how the child is feeling" at bounding box center [309, 286] width 355 height 42
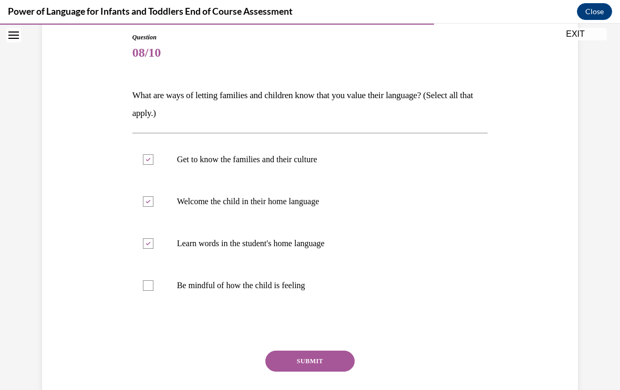
click at [153, 291] on input "Be mindful of how the child is feeling" at bounding box center [148, 285] width 11 height 11
checkbox input "true"
click at [336, 362] on button "SUBMIT" at bounding box center [309, 361] width 89 height 21
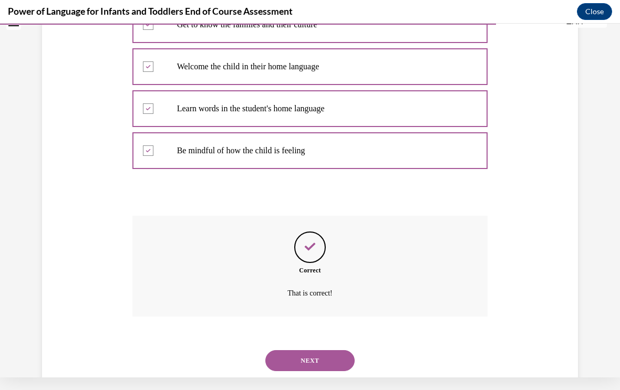
click at [334, 357] on button "NEXT" at bounding box center [309, 360] width 89 height 21
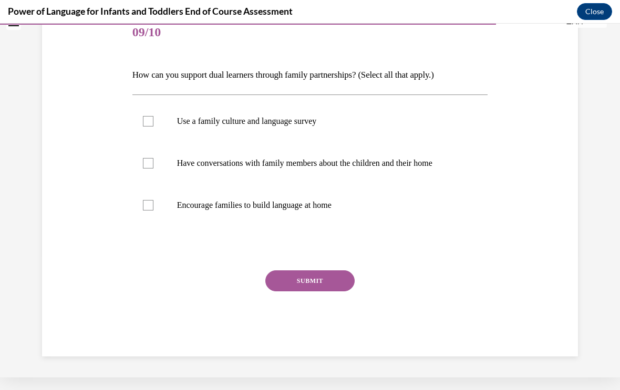
scroll to position [91, 0]
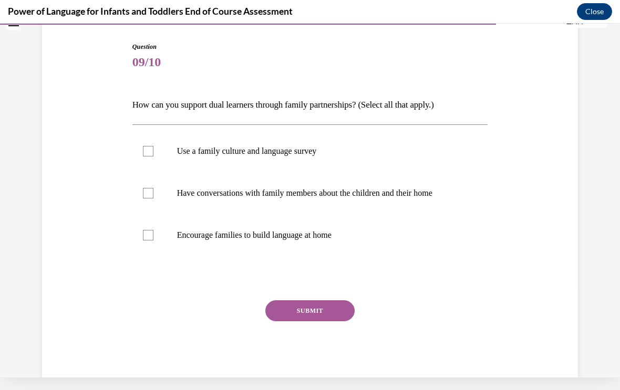
click at [278, 166] on label "Use a family culture and language survey" at bounding box center [309, 151] width 355 height 42
click at [153, 156] on input "Use a family culture and language survey" at bounding box center [148, 151] width 11 height 11
checkbox input "true"
click at [259, 211] on label "Have conversations with family members about the children and their home" at bounding box center [309, 193] width 355 height 42
click at [153, 198] on input "Have conversations with family members about the children and their home" at bounding box center [148, 193] width 11 height 11
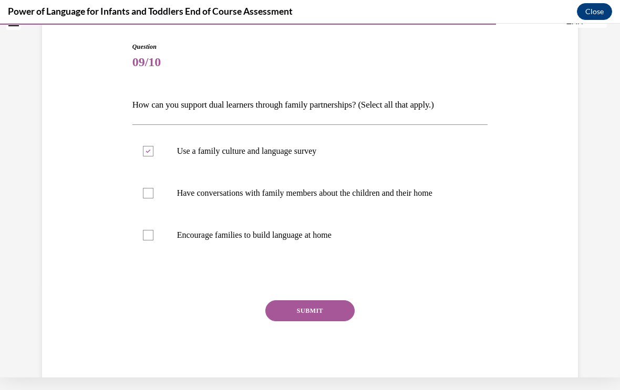
checkbox input "true"
click at [242, 250] on label "Encourage families to build language at home" at bounding box center [309, 235] width 355 height 42
click at [153, 240] on input "Encourage families to build language at home" at bounding box center [148, 235] width 11 height 11
checkbox input "true"
click at [335, 316] on button "SUBMIT" at bounding box center [309, 310] width 89 height 21
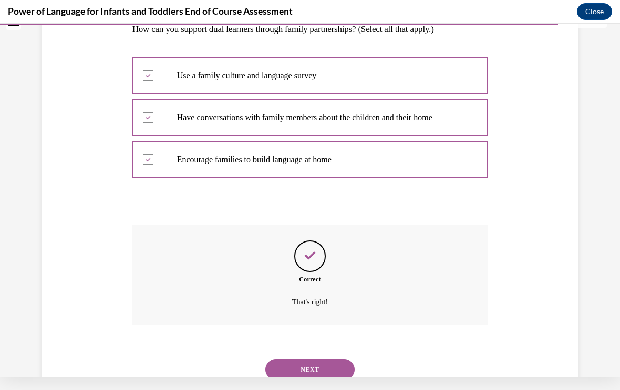
scroll to position [176, 0]
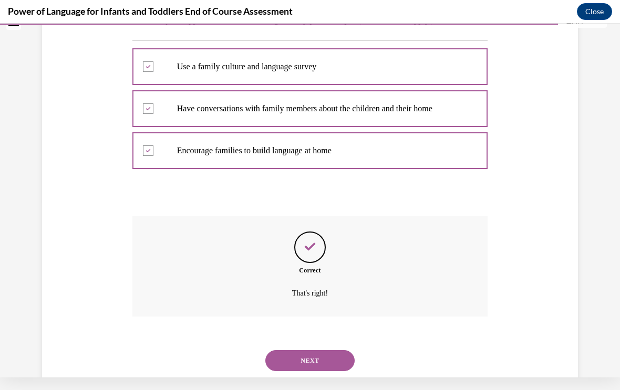
click at [324, 353] on button "NEXT" at bounding box center [309, 360] width 89 height 21
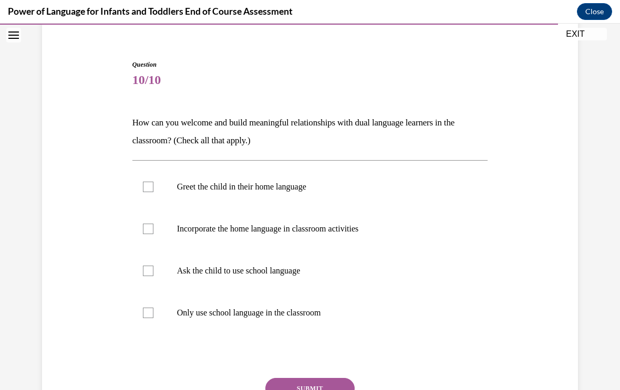
scroll to position [86, 0]
click at [290, 190] on p "Greet the child in their home language" at bounding box center [319, 187] width 285 height 11
click at [153, 190] on input "Greet the child in their home language" at bounding box center [148, 187] width 11 height 11
checkbox input "true"
click at [262, 239] on label "Incorporate the home language in classroom activities" at bounding box center [309, 229] width 355 height 42
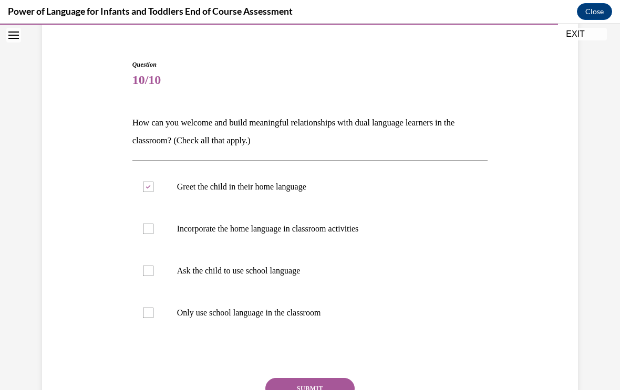
click at [153, 234] on input "Incorporate the home language in classroom activities" at bounding box center [148, 229] width 11 height 11
checkbox input "true"
click at [327, 387] on button "SUBMIT" at bounding box center [309, 388] width 89 height 21
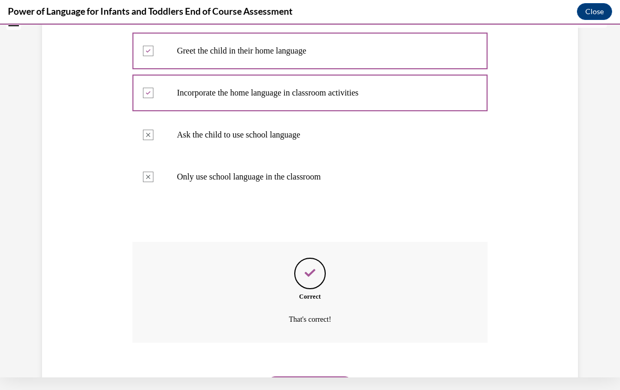
scroll to position [236, 0]
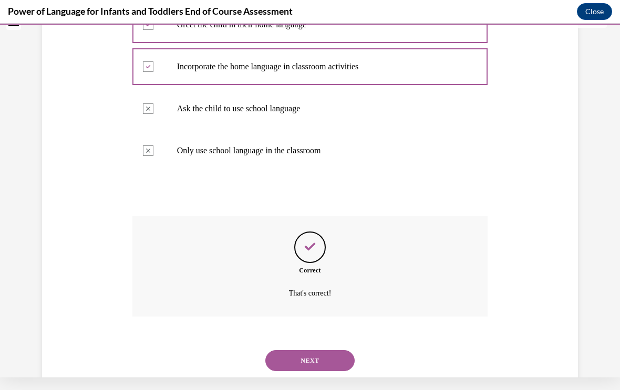
click at [329, 350] on button "NEXT" at bounding box center [309, 360] width 89 height 21
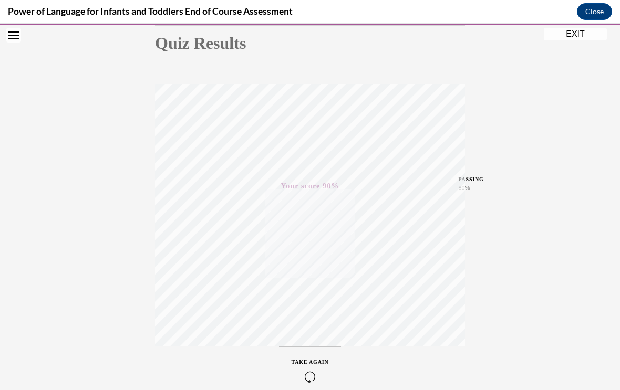
scroll to position [120, 0]
click at [577, 37] on button "EXIT" at bounding box center [574, 34] width 63 height 13
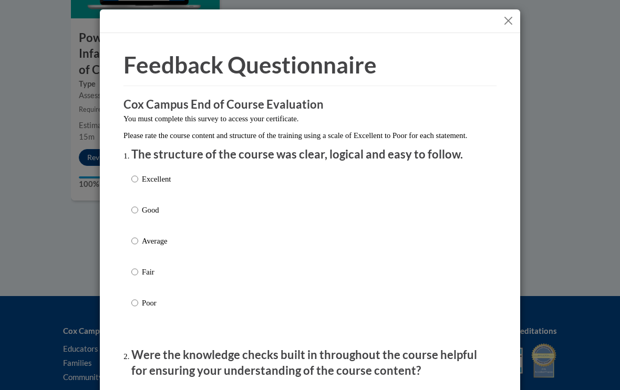
click at [188, 190] on div "Excellent Good Average Fair Poor" at bounding box center [309, 253] width 357 height 171
click at [153, 176] on p "Excellent" at bounding box center [156, 179] width 29 height 12
click at [138, 176] on input "Excellent" at bounding box center [134, 179] width 7 height 12
radio input "true"
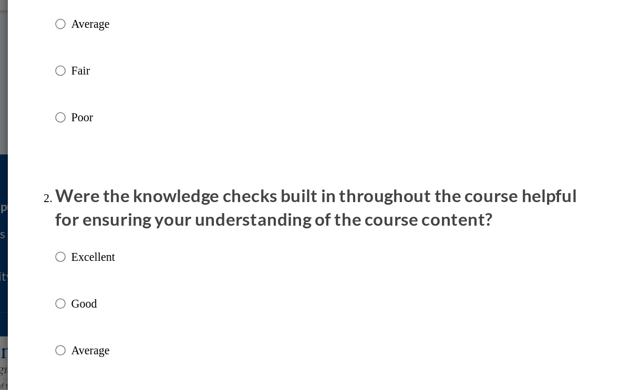
scroll to position [107, 0]
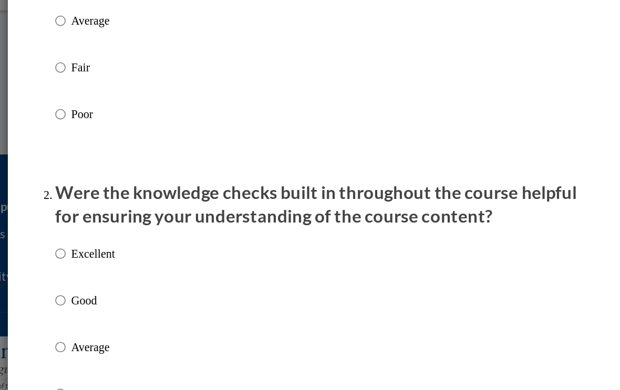
click at [142, 282] on p "Excellent" at bounding box center [156, 288] width 29 height 12
click at [131, 282] on input "Excellent" at bounding box center [134, 288] width 7 height 12
radio input "true"
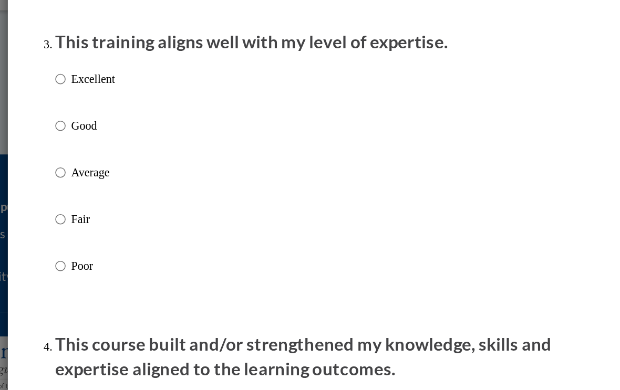
scroll to position [417, 0]
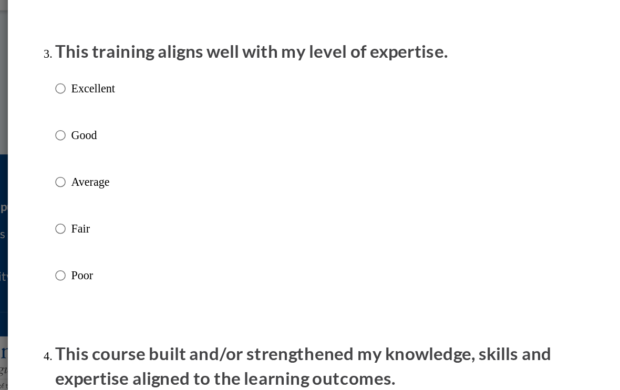
click at [142, 173] on p "Excellent" at bounding box center [156, 179] width 29 height 12
click at [131, 173] on input "Excellent" at bounding box center [134, 179] width 7 height 12
radio input "true"
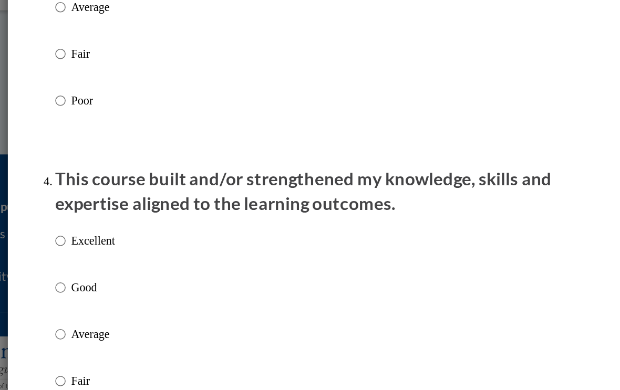
scroll to position [547, 0]
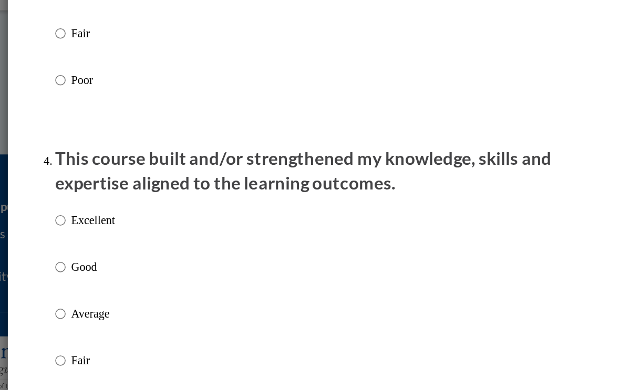
click at [142, 260] on p "Excellent" at bounding box center [156, 266] width 29 height 12
click at [131, 260] on input "Excellent" at bounding box center [134, 266] width 7 height 12
radio input "true"
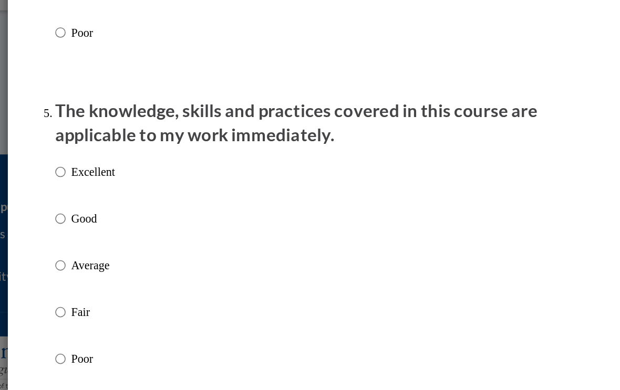
scroll to position [798, 0]
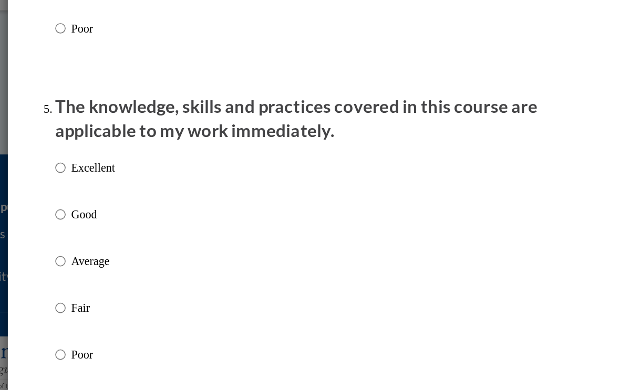
click at [142, 226] on p "Excellent" at bounding box center [156, 232] width 29 height 12
click at [131, 226] on input "Excellent" at bounding box center [134, 232] width 7 height 12
radio input "true"
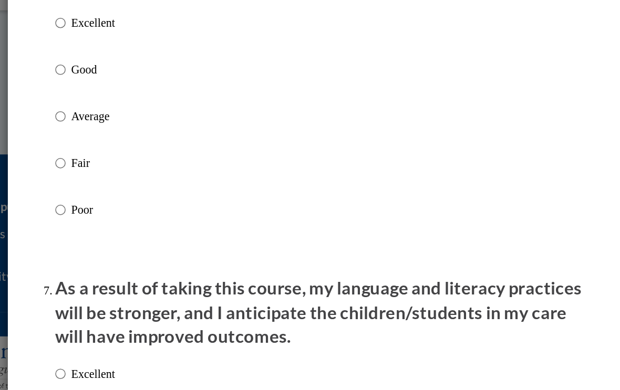
scroll to position [1102, 0]
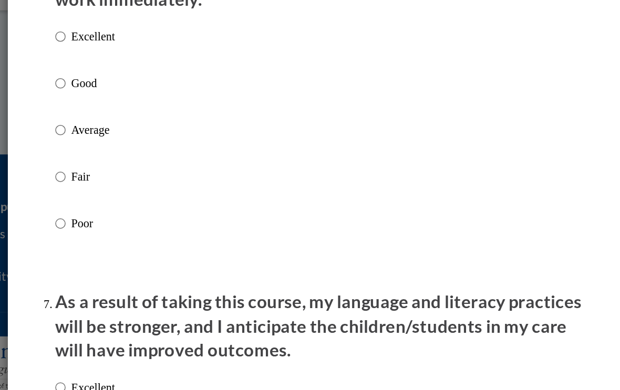
click at [142, 139] on p "Excellent" at bounding box center [156, 145] width 29 height 12
click at [131, 139] on input "Excellent" at bounding box center [134, 145] width 7 height 12
radio input "true"
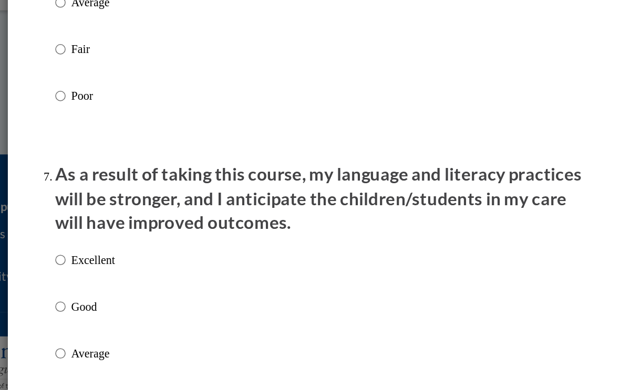
scroll to position [1187, 0]
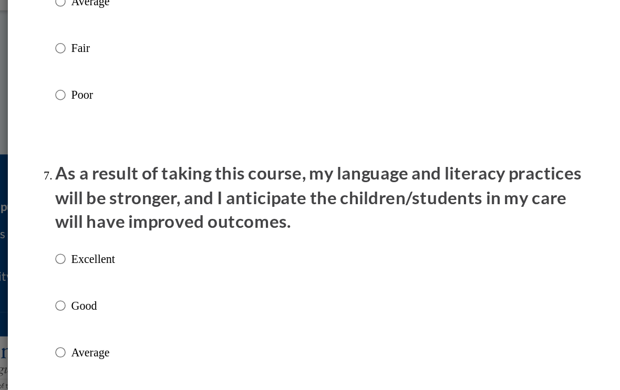
click at [142, 286] on p "Excellent" at bounding box center [156, 292] width 29 height 12
click at [131, 286] on input "Excellent" at bounding box center [134, 292] width 7 height 12
radio input "true"
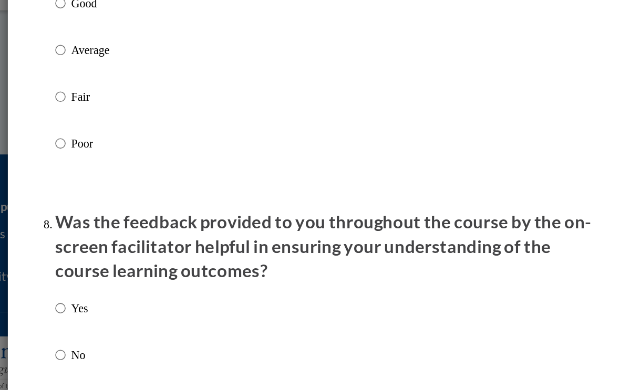
scroll to position [1391, 0]
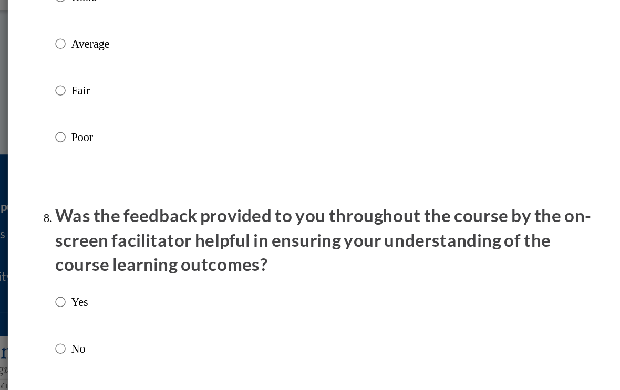
click at [142, 315] on p "Yes" at bounding box center [147, 321] width 11 height 12
click at [131, 315] on input "Yes" at bounding box center [134, 321] width 7 height 12
radio input "true"
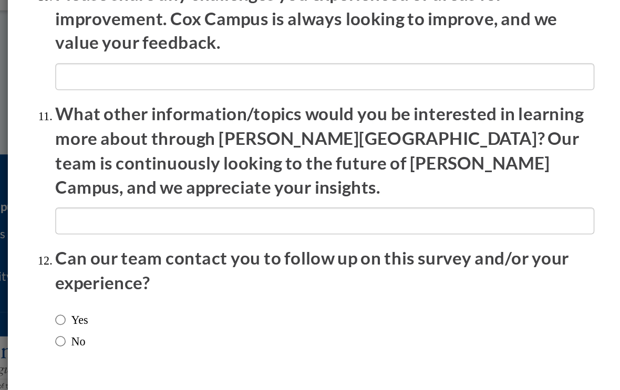
scroll to position [1773, 0]
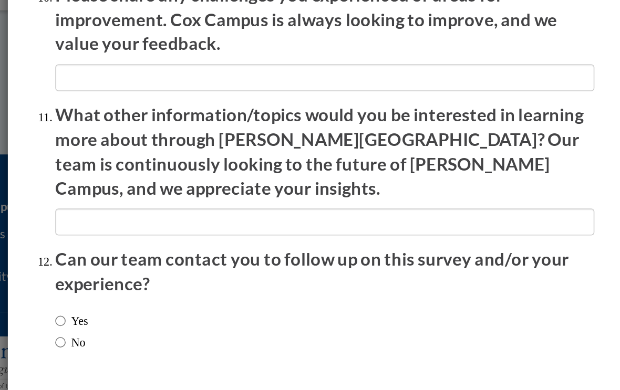
click at [131, 327] on label "Yes" at bounding box center [142, 333] width 22 height 12
click at [131, 327] on input "Yes" at bounding box center [134, 333] width 7 height 12
radio input "true"
click at [430, 382] on input "Submit feedback" at bounding box center [463, 390] width 66 height 17
